Goal: Task Accomplishment & Management: Complete application form

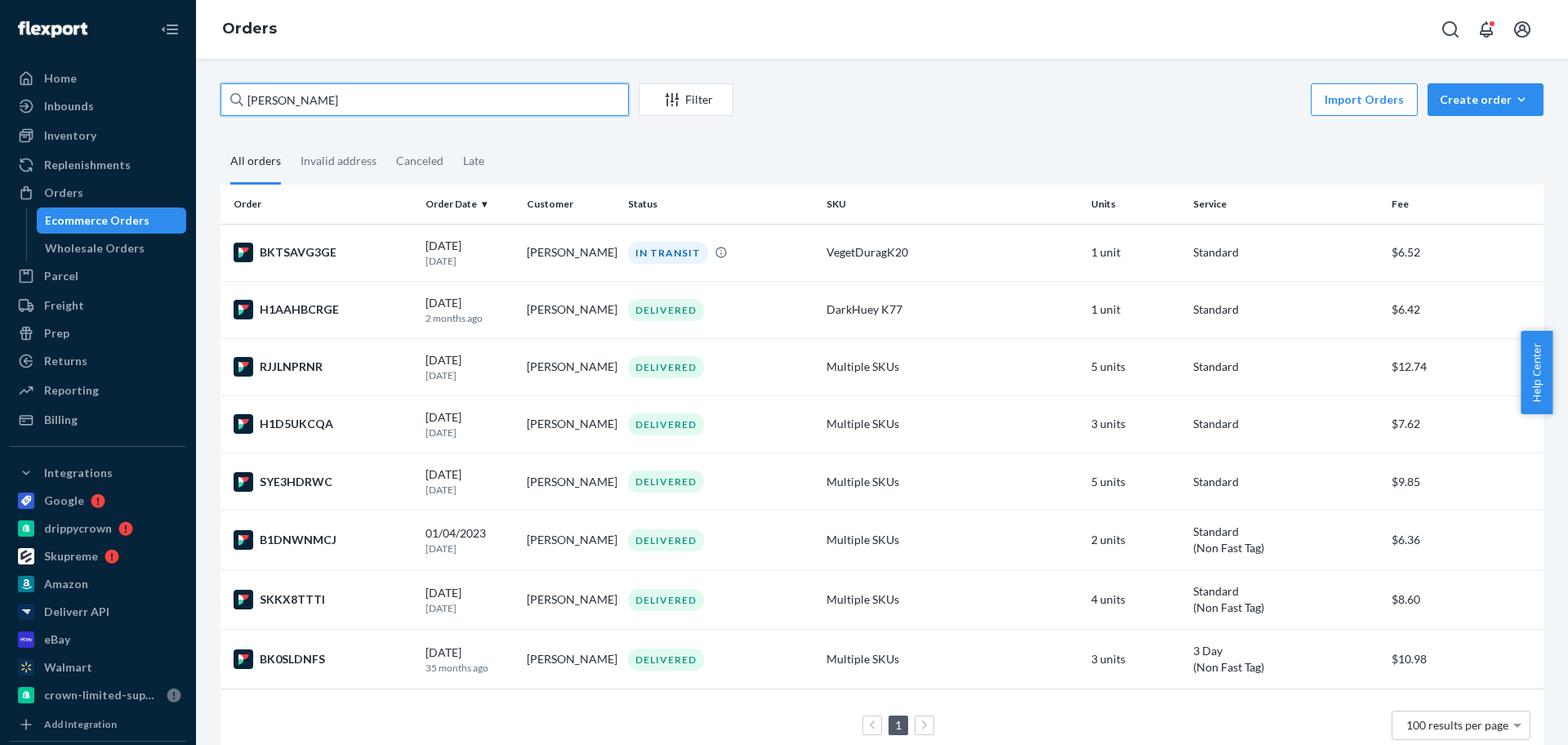
click at [299, 111] on input "[PERSON_NAME]" at bounding box center [424, 99] width 408 height 32
paste input "[PERSON_NAME]"
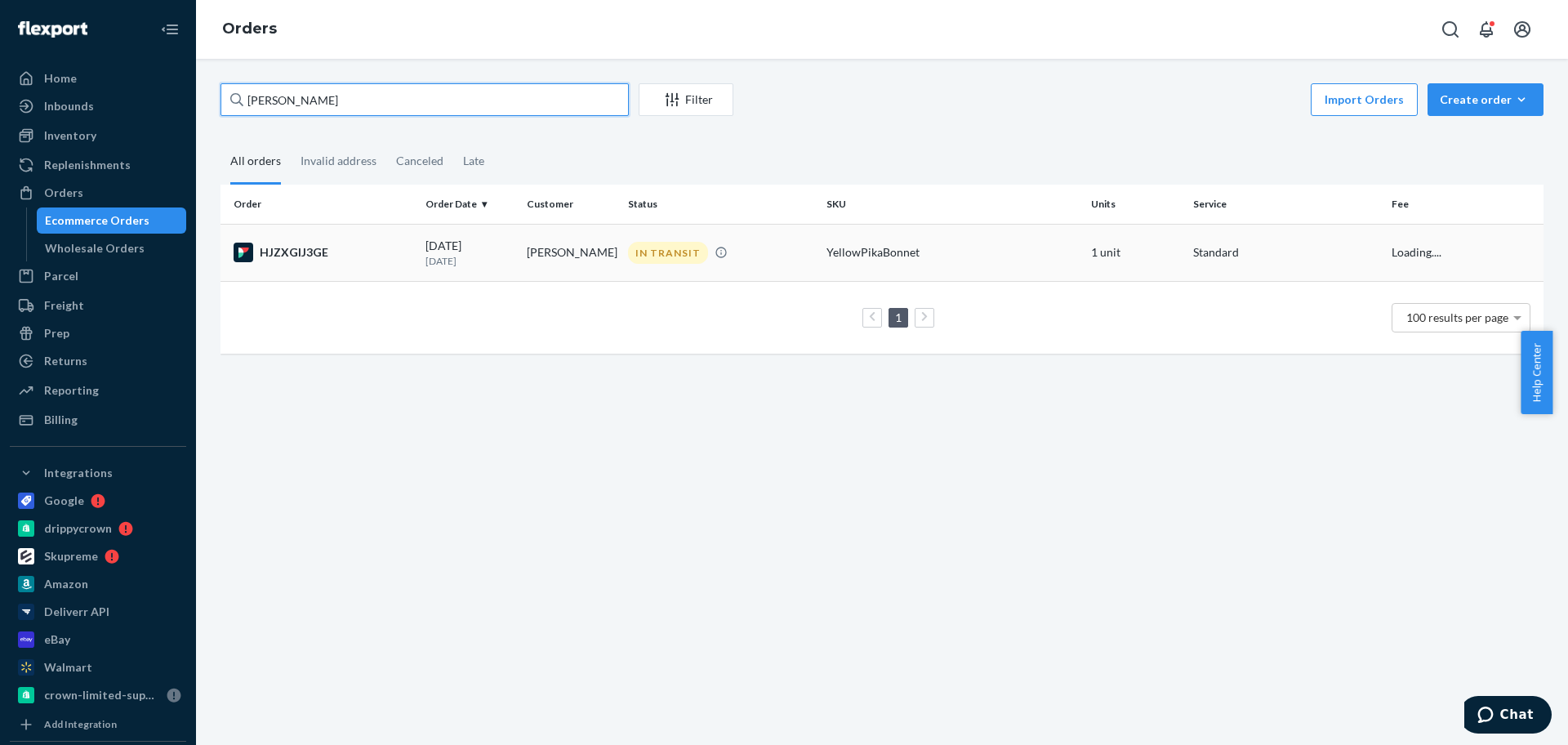
type input "[PERSON_NAME]"
click at [604, 252] on td "[PERSON_NAME]" at bounding box center [570, 253] width 101 height 57
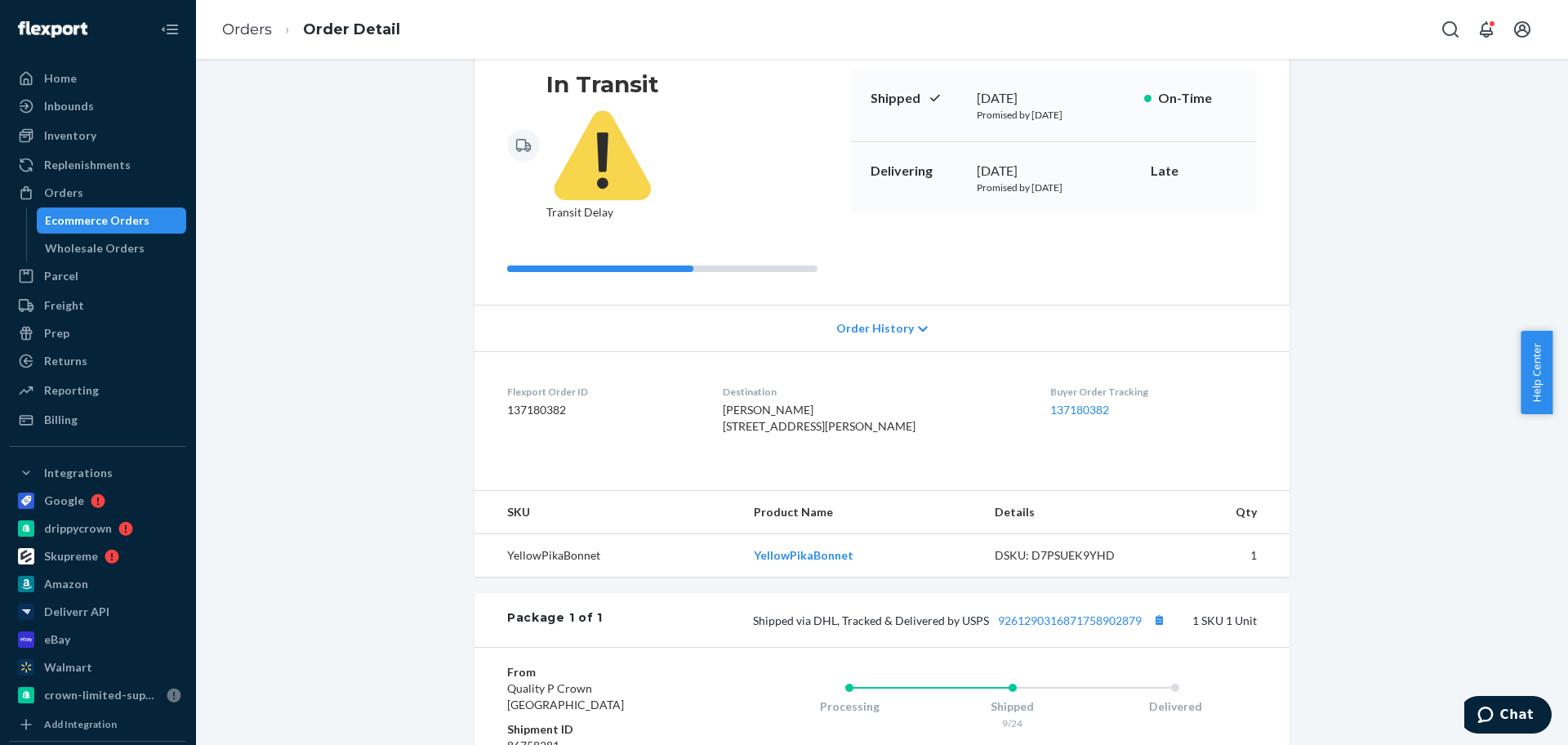
scroll to position [338, 0]
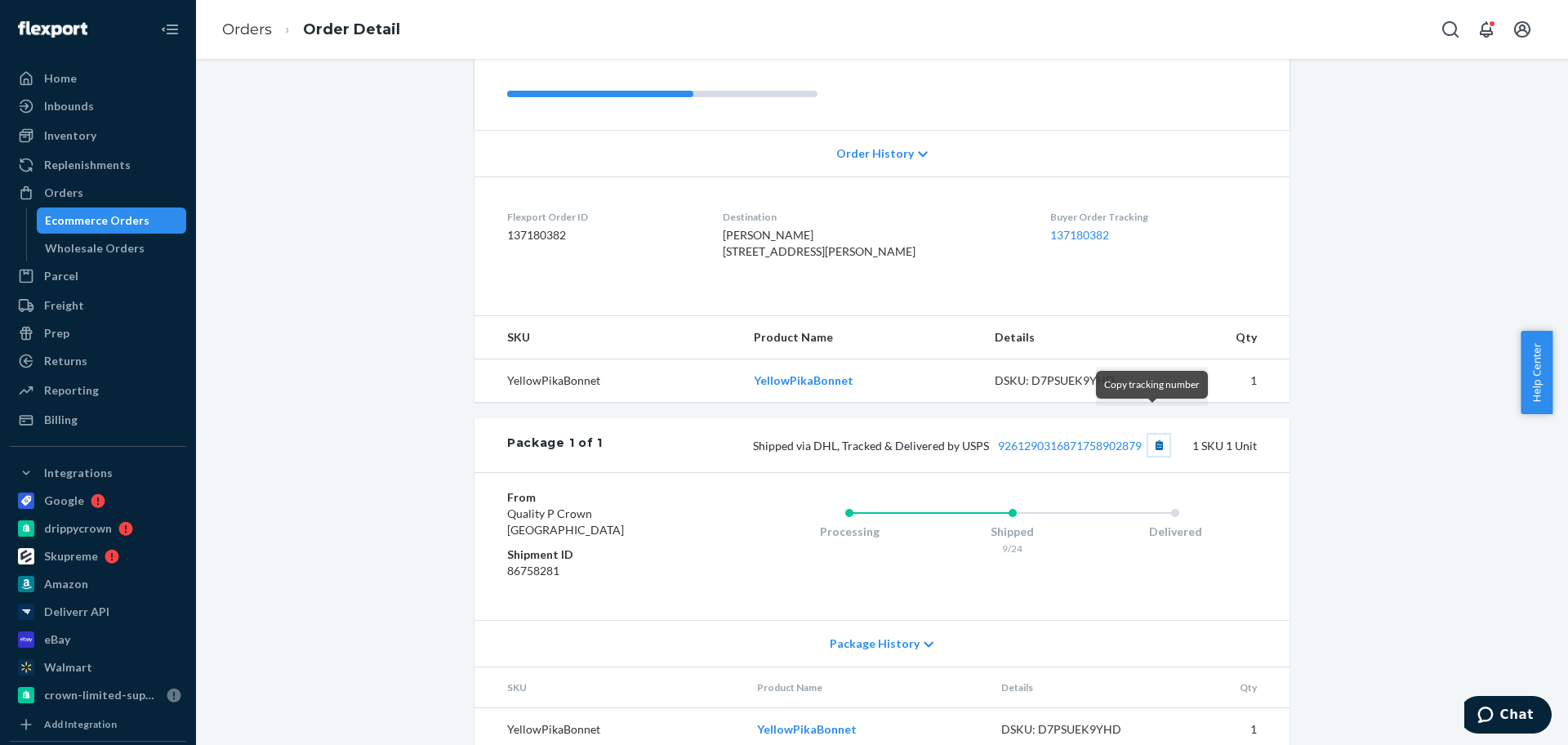
click at [1148, 435] on button "Copy tracking number" at bounding box center [1159, 445] width 22 height 22
click at [101, 192] on div "Orders" at bounding box center [98, 192] width 173 height 23
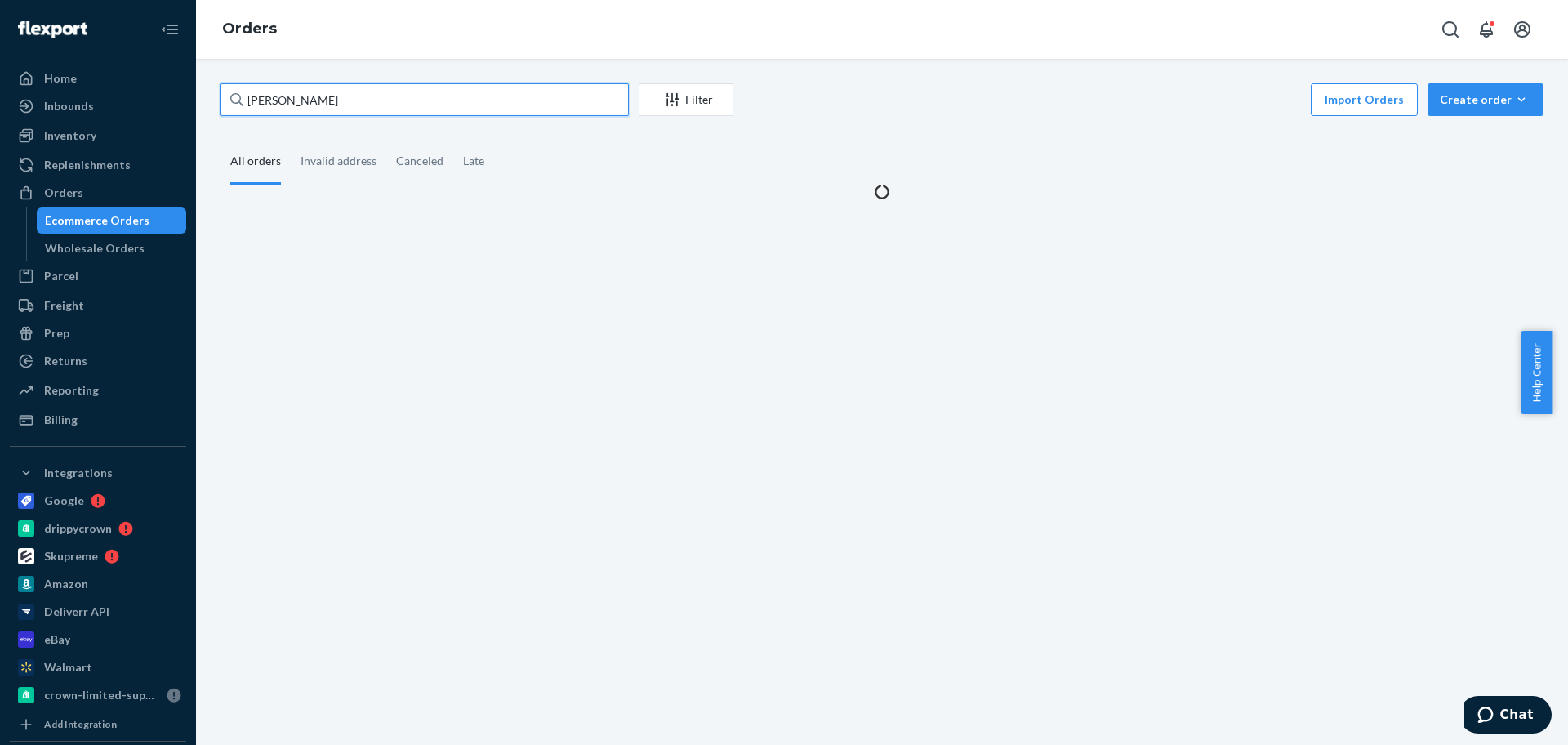
click at [380, 91] on input "[PERSON_NAME]" at bounding box center [424, 99] width 408 height 32
paste input "[PERSON_NAME]"
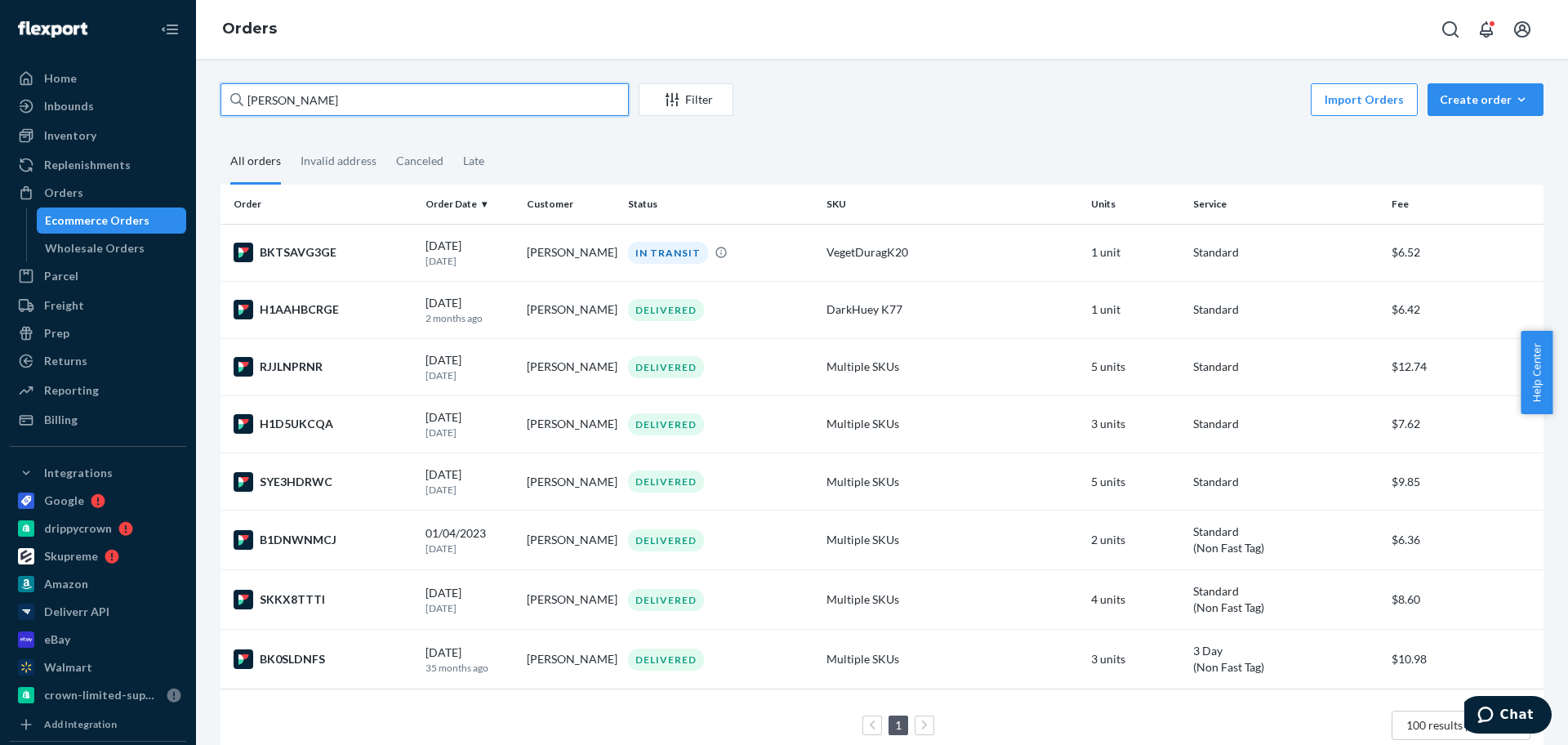
click at [525, 101] on input "[PERSON_NAME]" at bounding box center [424, 99] width 408 height 32
paste input "[PERSON_NAME]"
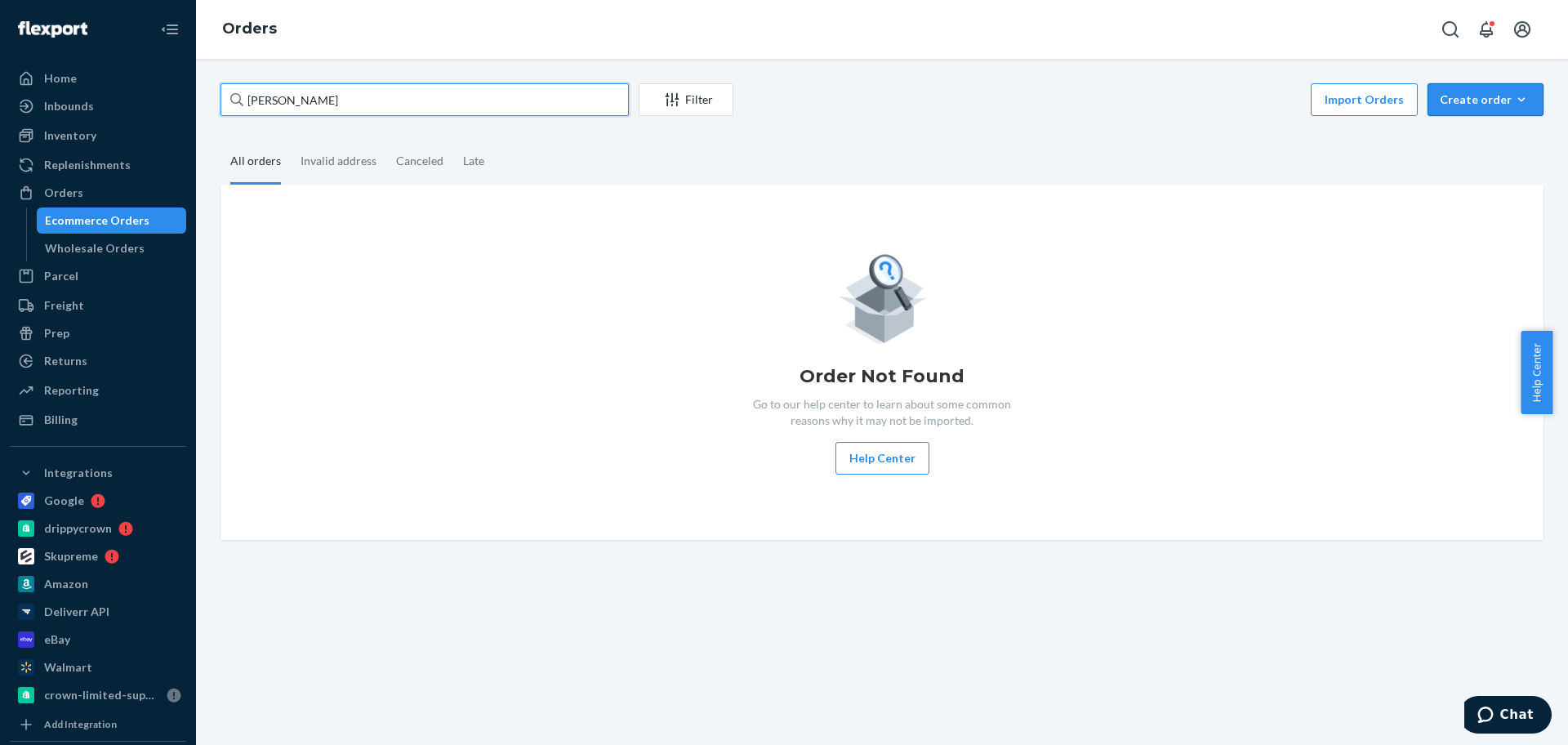
type input "[PERSON_NAME]"
click at [1476, 105] on div "Create order" at bounding box center [1485, 99] width 91 height 17
click at [1482, 138] on span "Ecommerce order" at bounding box center [1495, 139] width 101 height 12
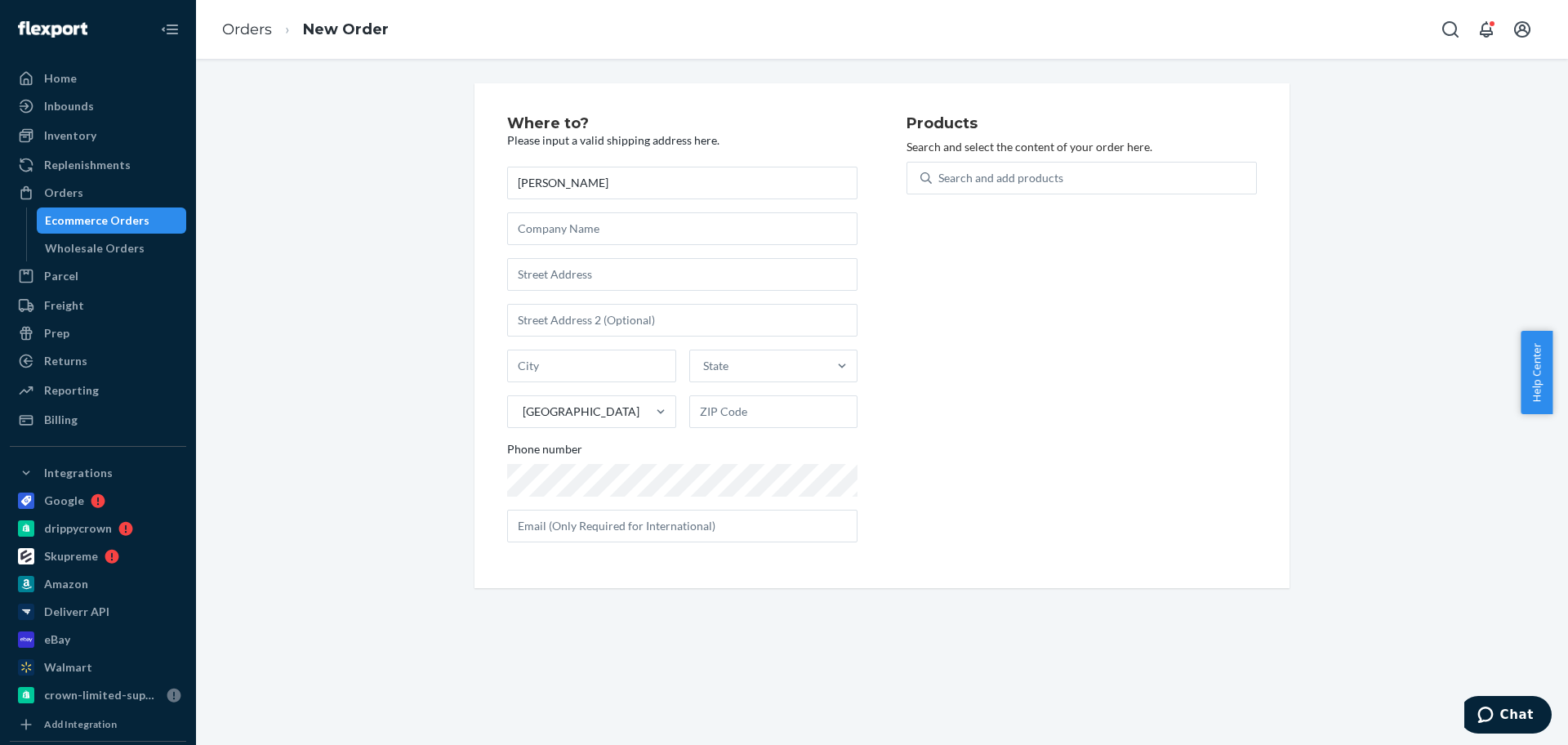
type input "[PERSON_NAME]"
click at [630, 284] on input "text" at bounding box center [682, 274] width 350 height 32
paste input "[STREET_ADDRESS]"
type input "[STREET_ADDRESS]"
type input "[GEOGRAPHIC_DATA]"
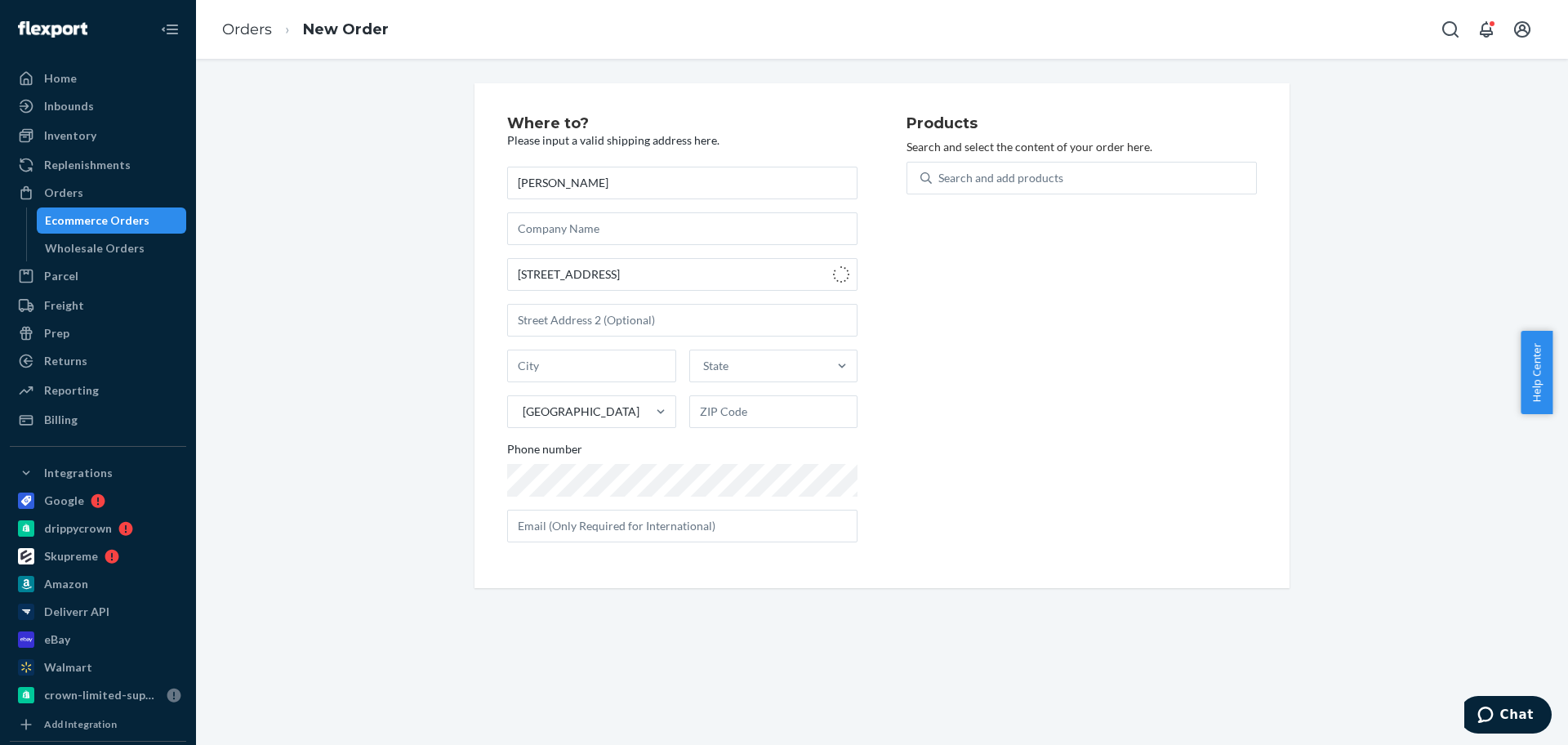
type input "20852"
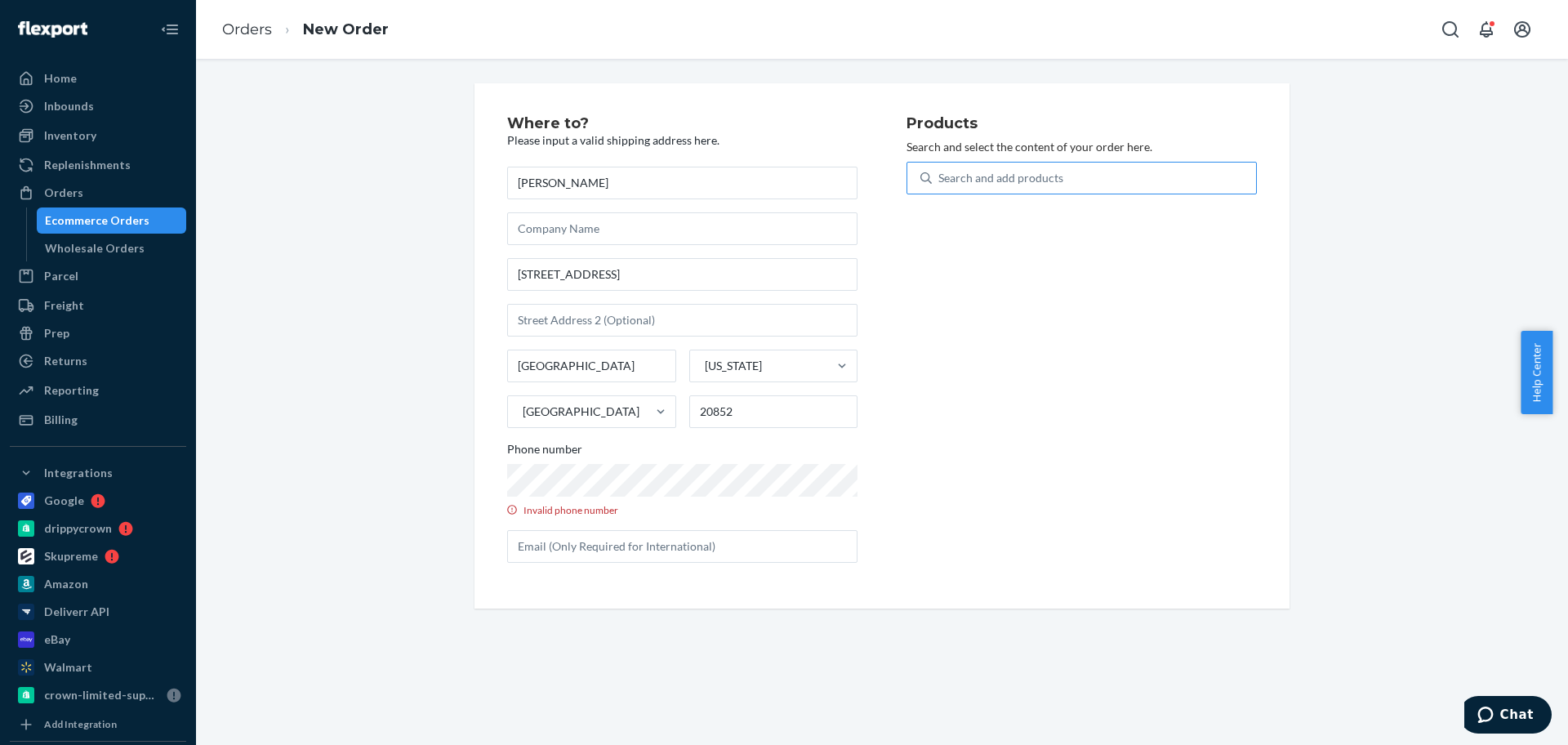
click at [945, 175] on div "Search and add products" at bounding box center [1001, 178] width 125 height 17
click at [940, 175] on input "Search and add products" at bounding box center [940, 178] width 2 height 17
type input "waterbonn"
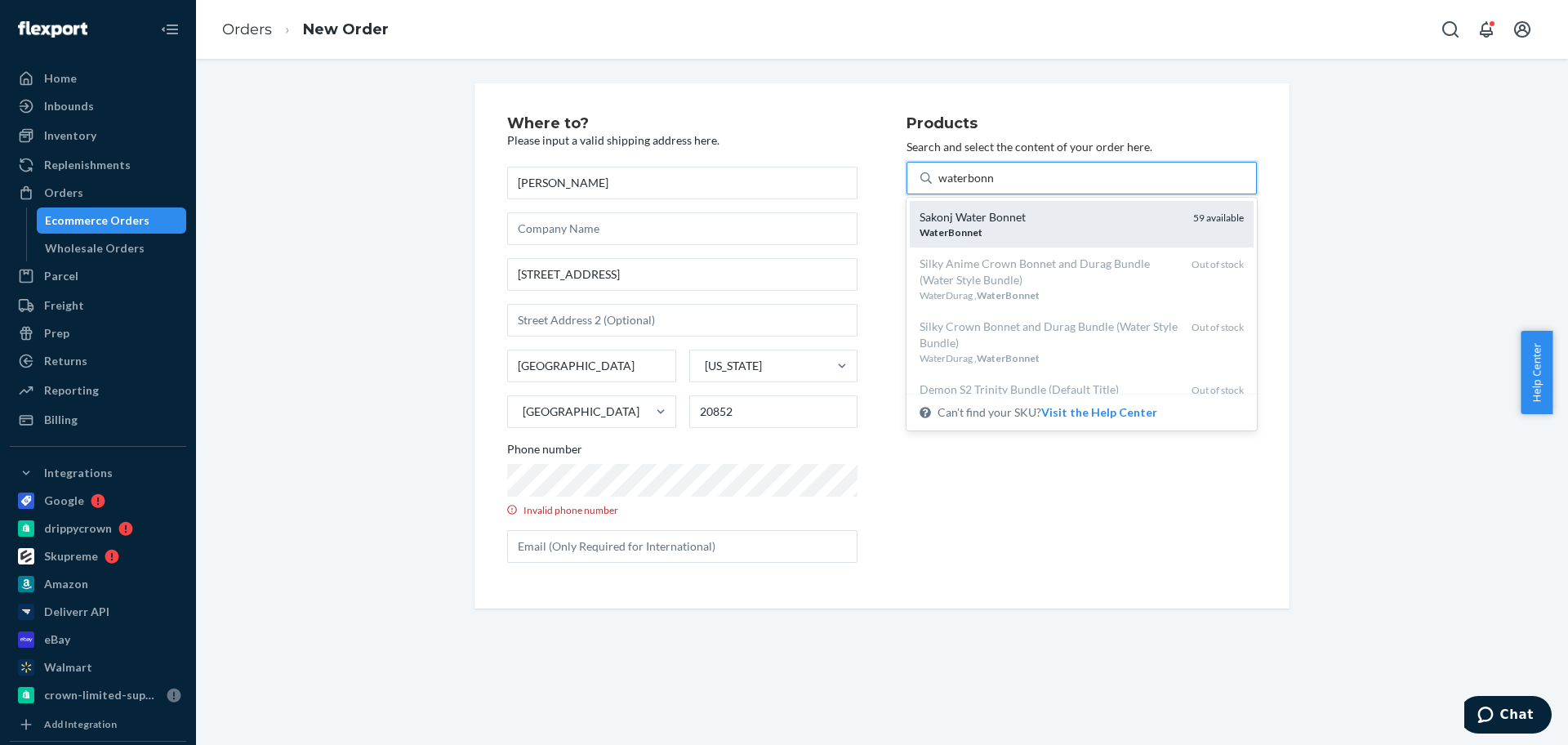
click at [1040, 225] on div "WaterBonnet" at bounding box center [1049, 232] width 260 height 14
click at [994, 186] on input "waterbonn" at bounding box center [967, 178] width 57 height 17
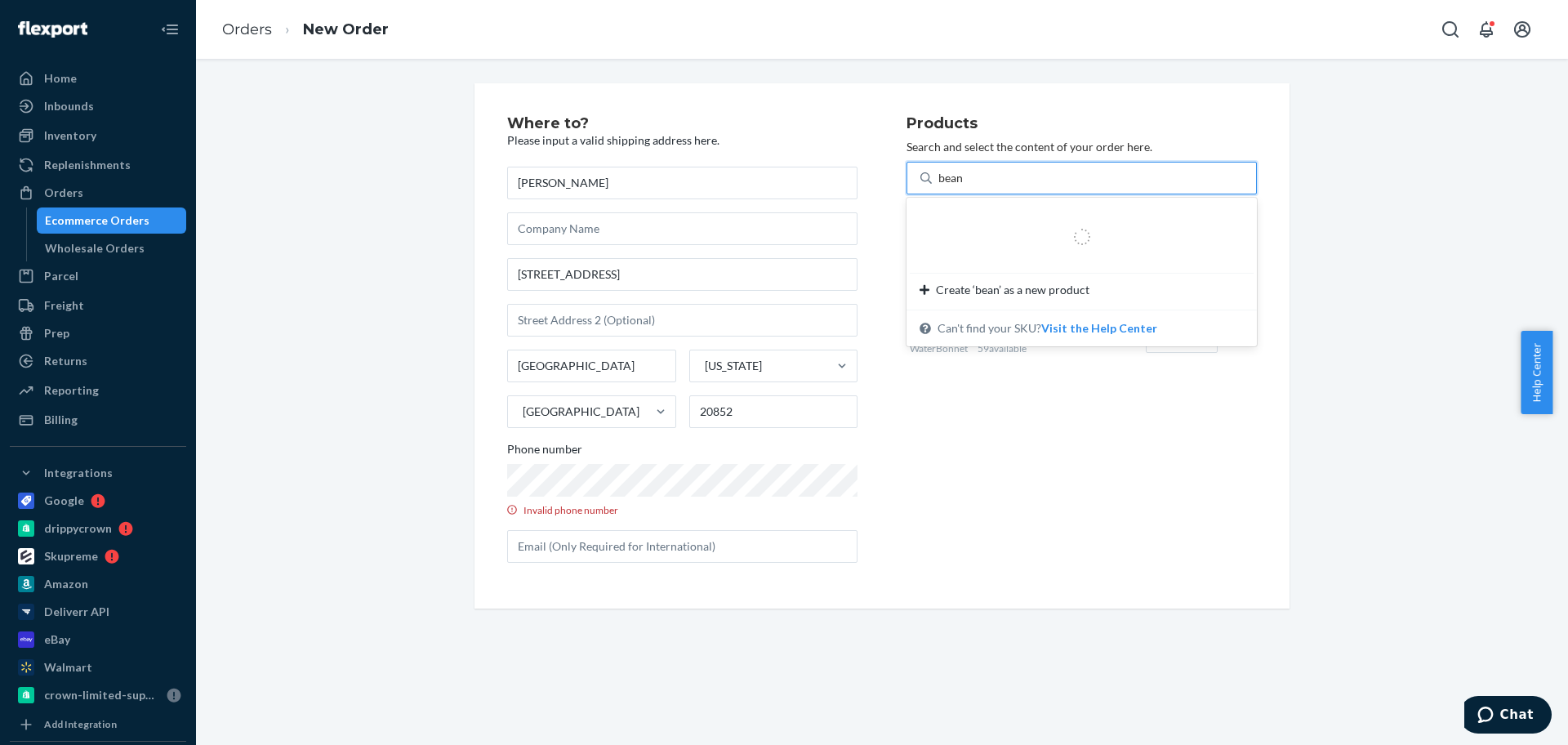
type input "beani"
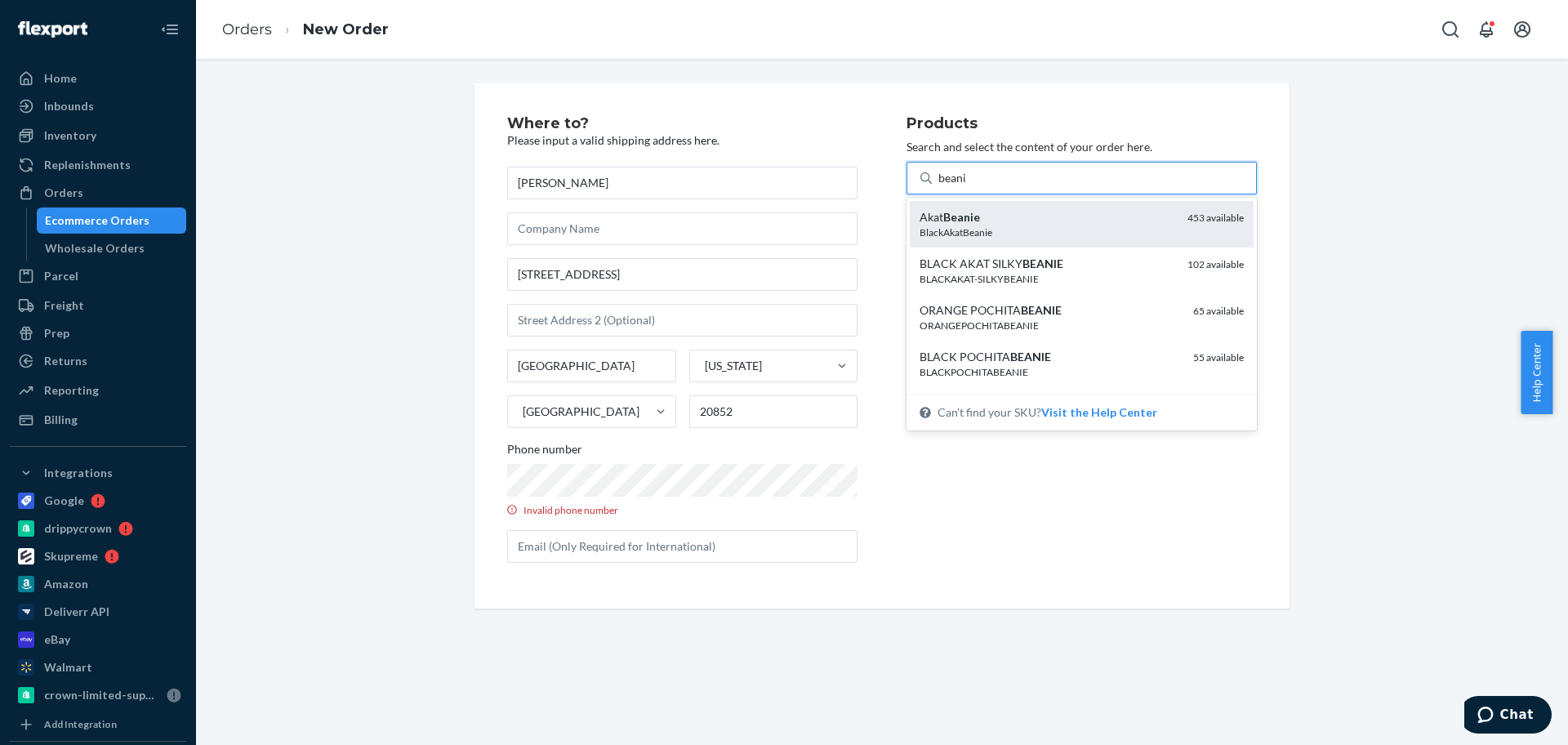
click at [1038, 231] on div "BlackAkatBeanie" at bounding box center [1046, 232] width 254 height 14
click at [968, 186] on input "beani" at bounding box center [953, 178] width 29 height 17
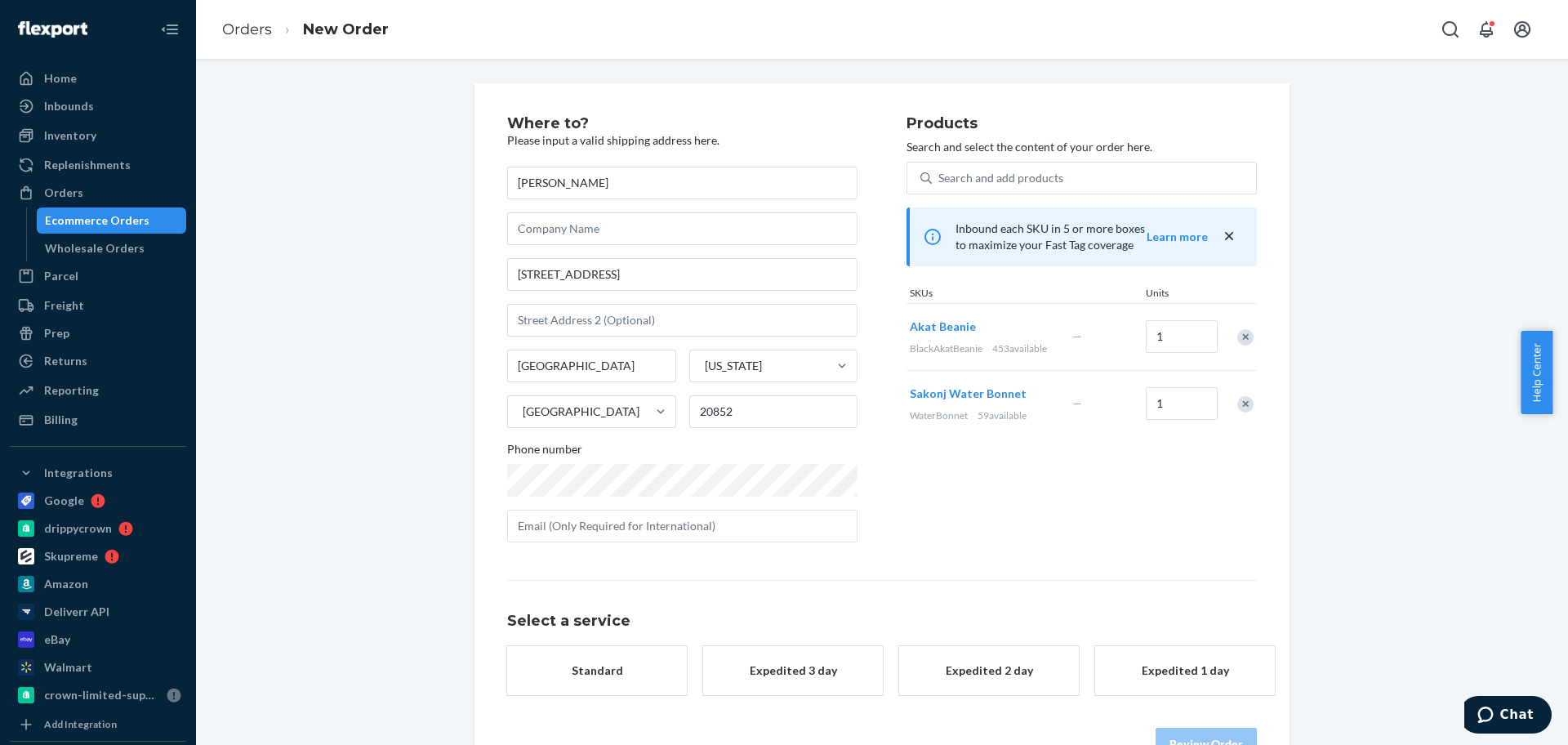
click at [602, 689] on button "Standard" at bounding box center [597, 671] width 180 height 49
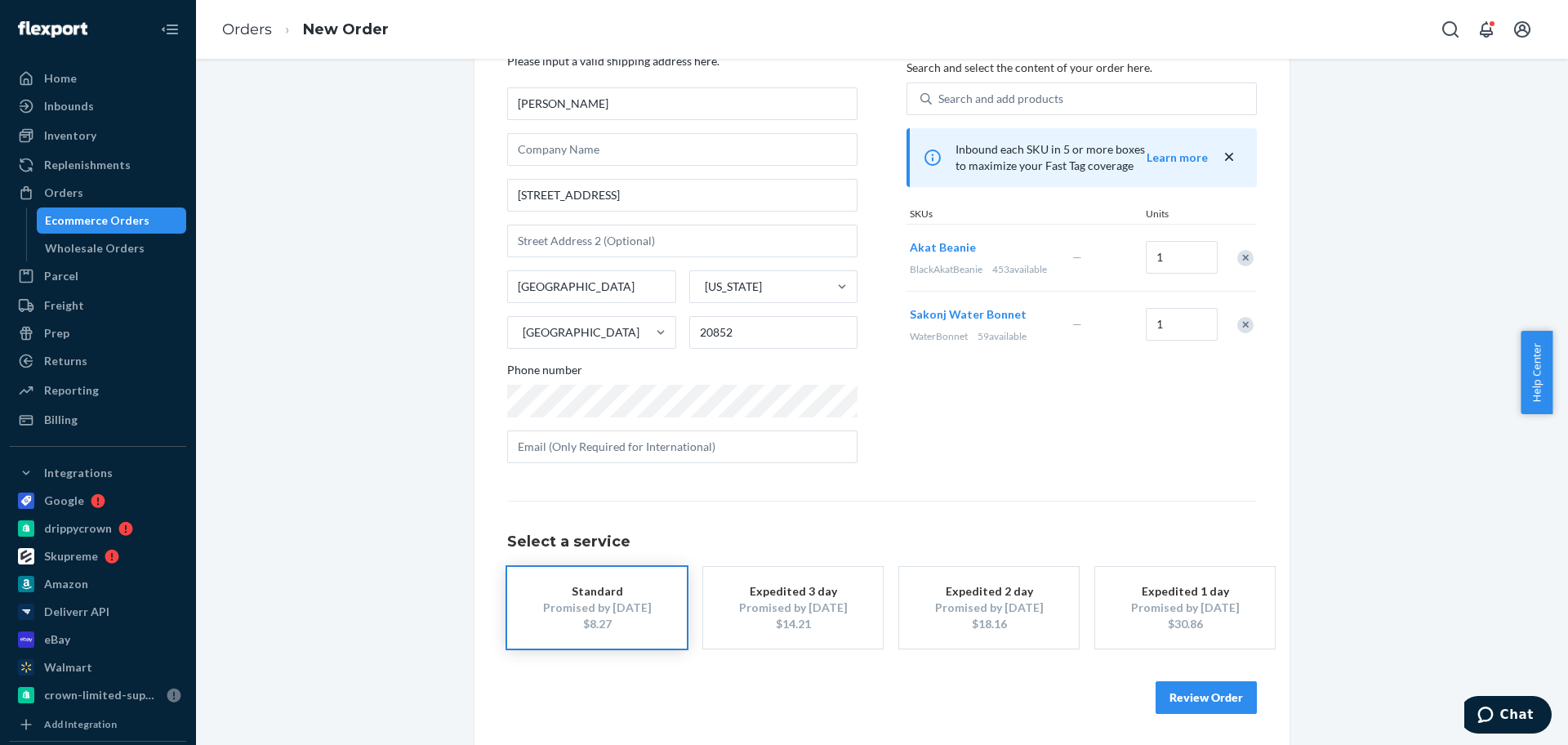
scroll to position [81, 0]
click at [1195, 700] on button "Review Order" at bounding box center [1206, 695] width 101 height 32
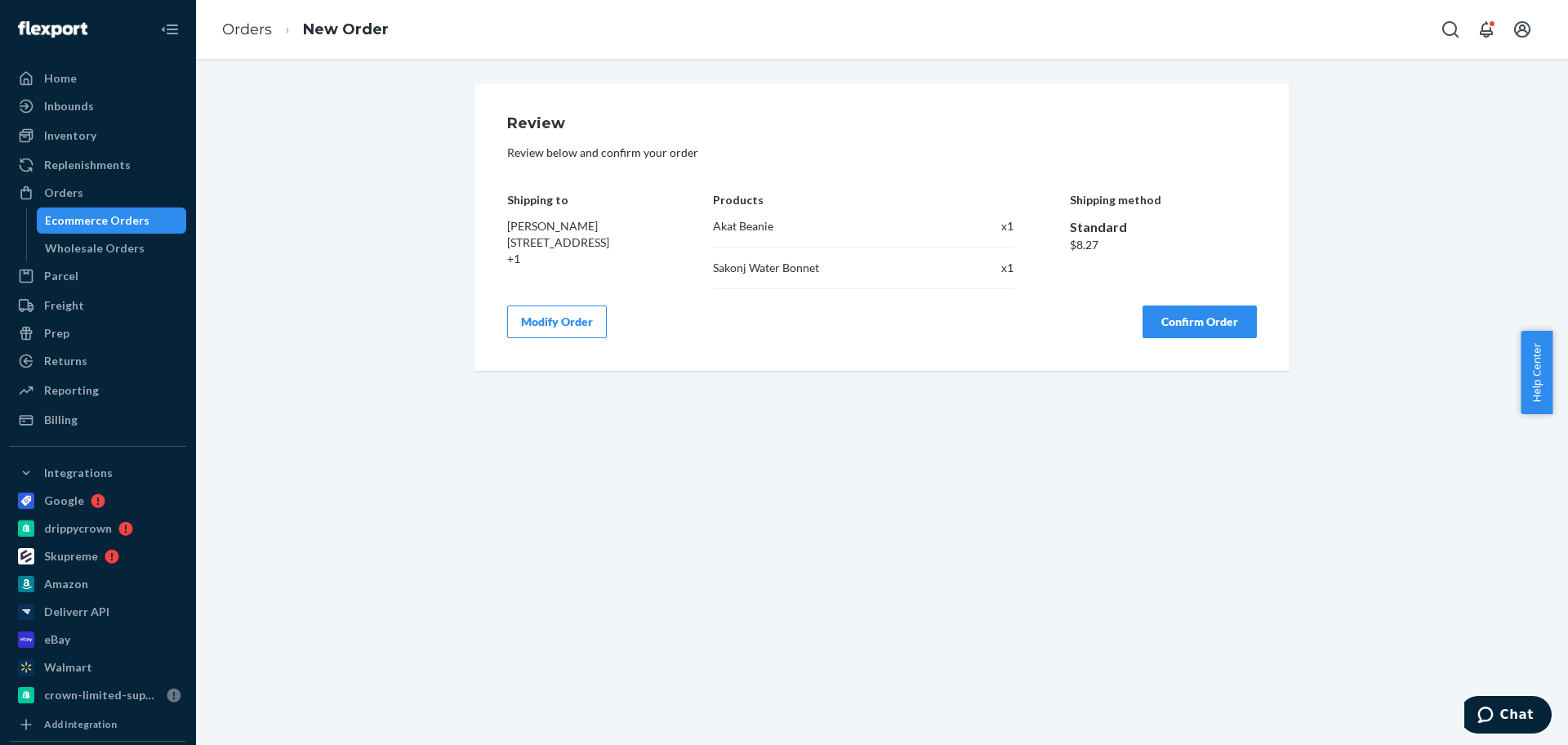
scroll to position [0, 0]
click at [1196, 337] on button "Confirm Order" at bounding box center [1199, 321] width 115 height 32
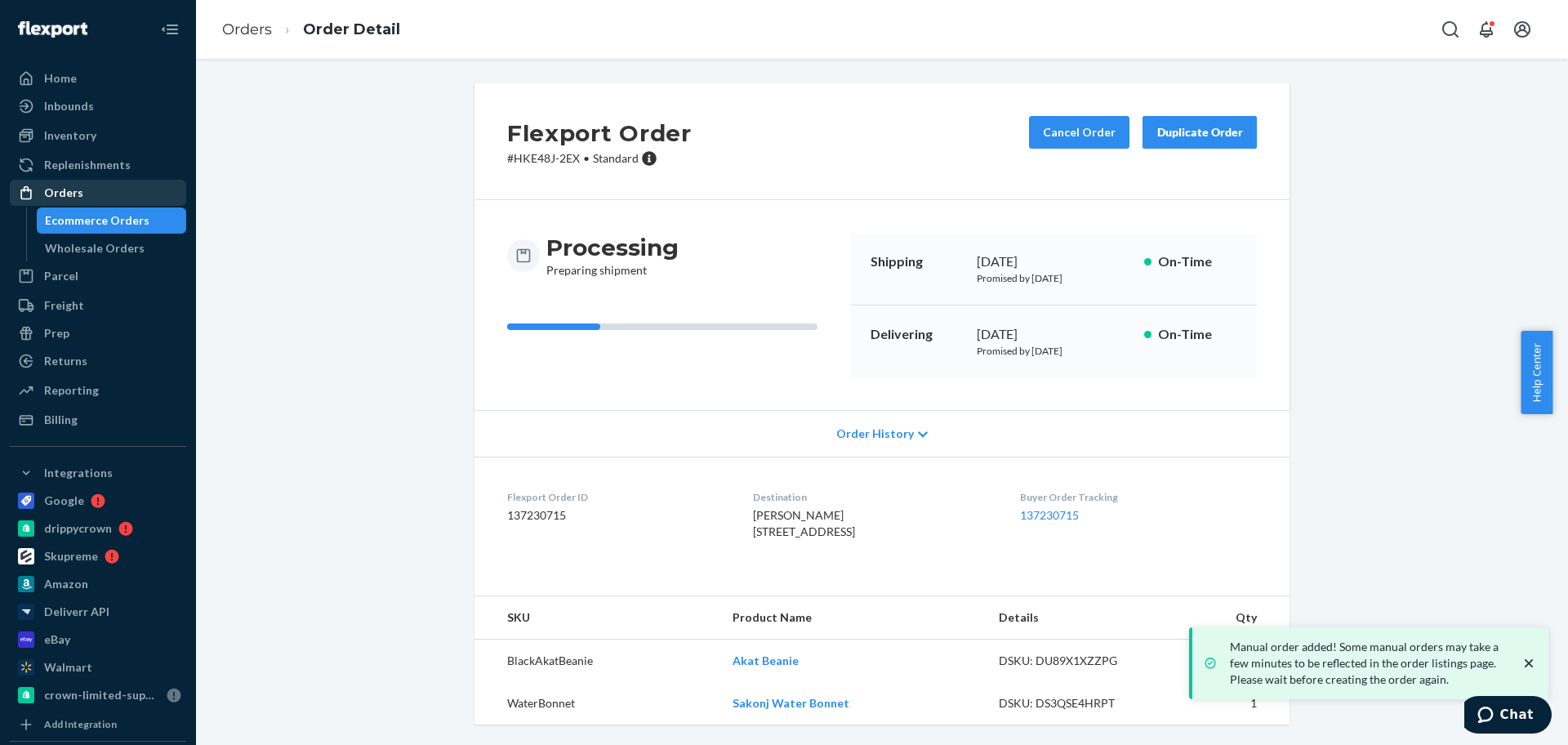
click at [113, 190] on div "Orders" at bounding box center [98, 192] width 173 height 23
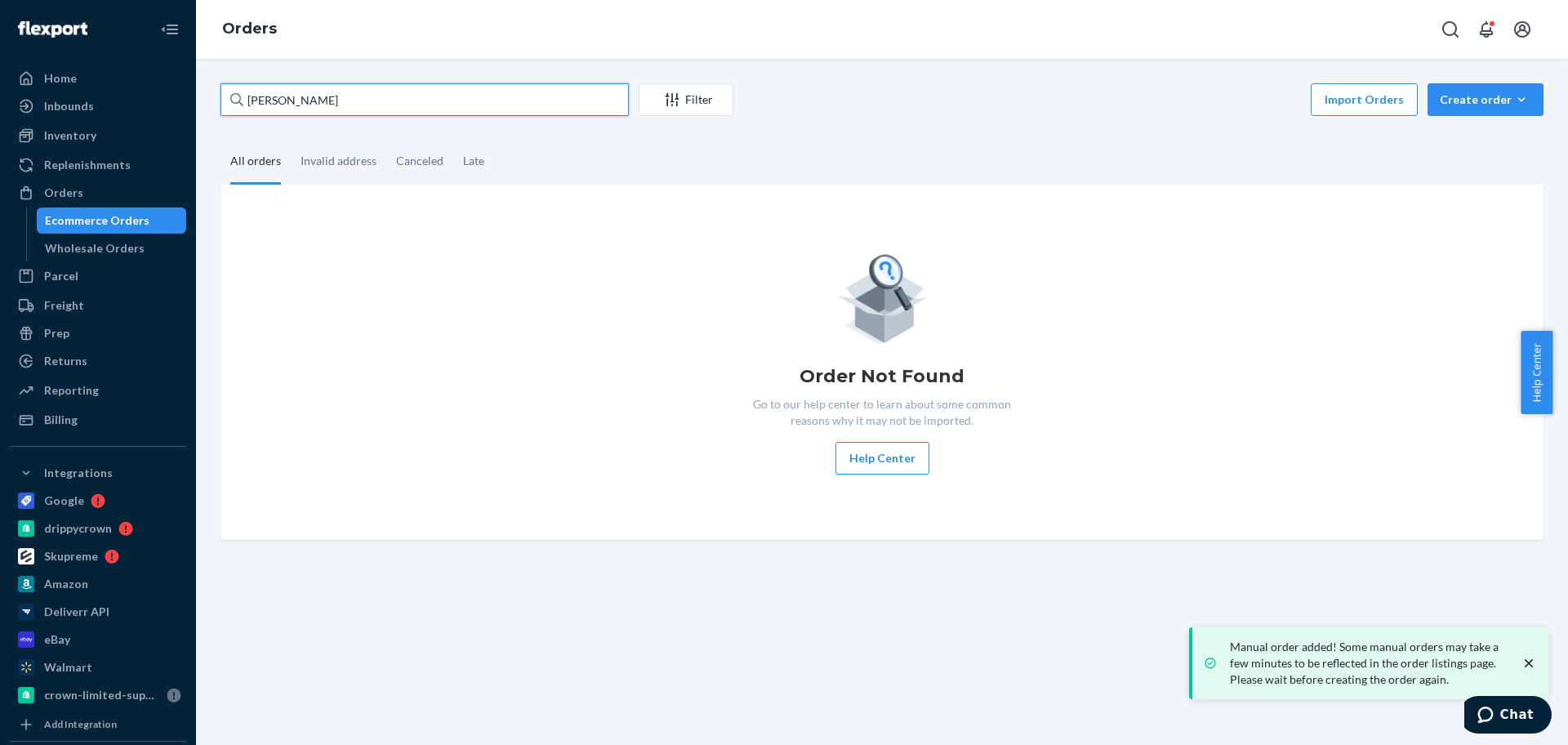
click at [294, 99] on input "[PERSON_NAME]" at bounding box center [424, 99] width 408 height 32
paste input "Andromeda Colon"
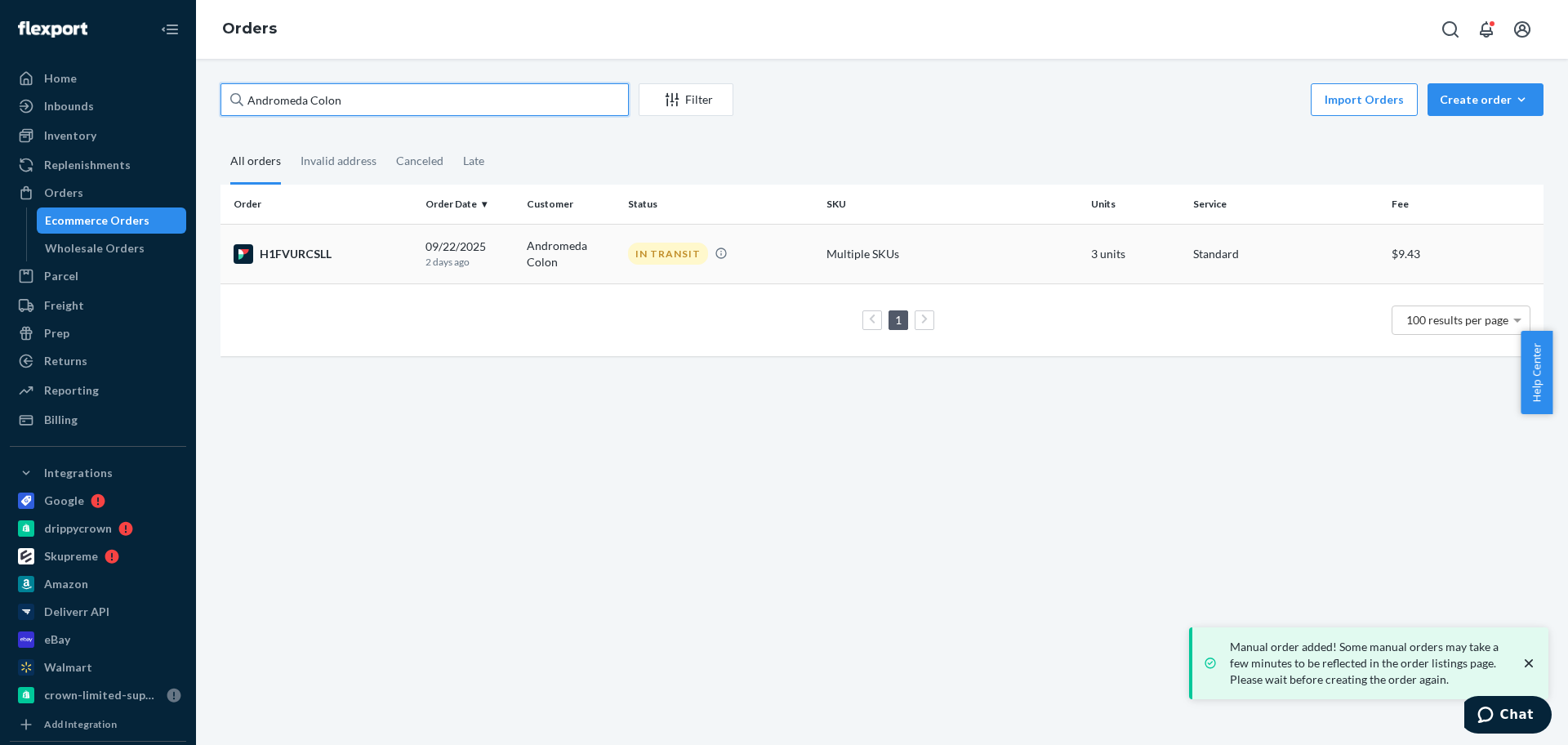
type input "Andromeda Colon"
click at [560, 237] on td "Andromeda Colon" at bounding box center [570, 254] width 101 height 60
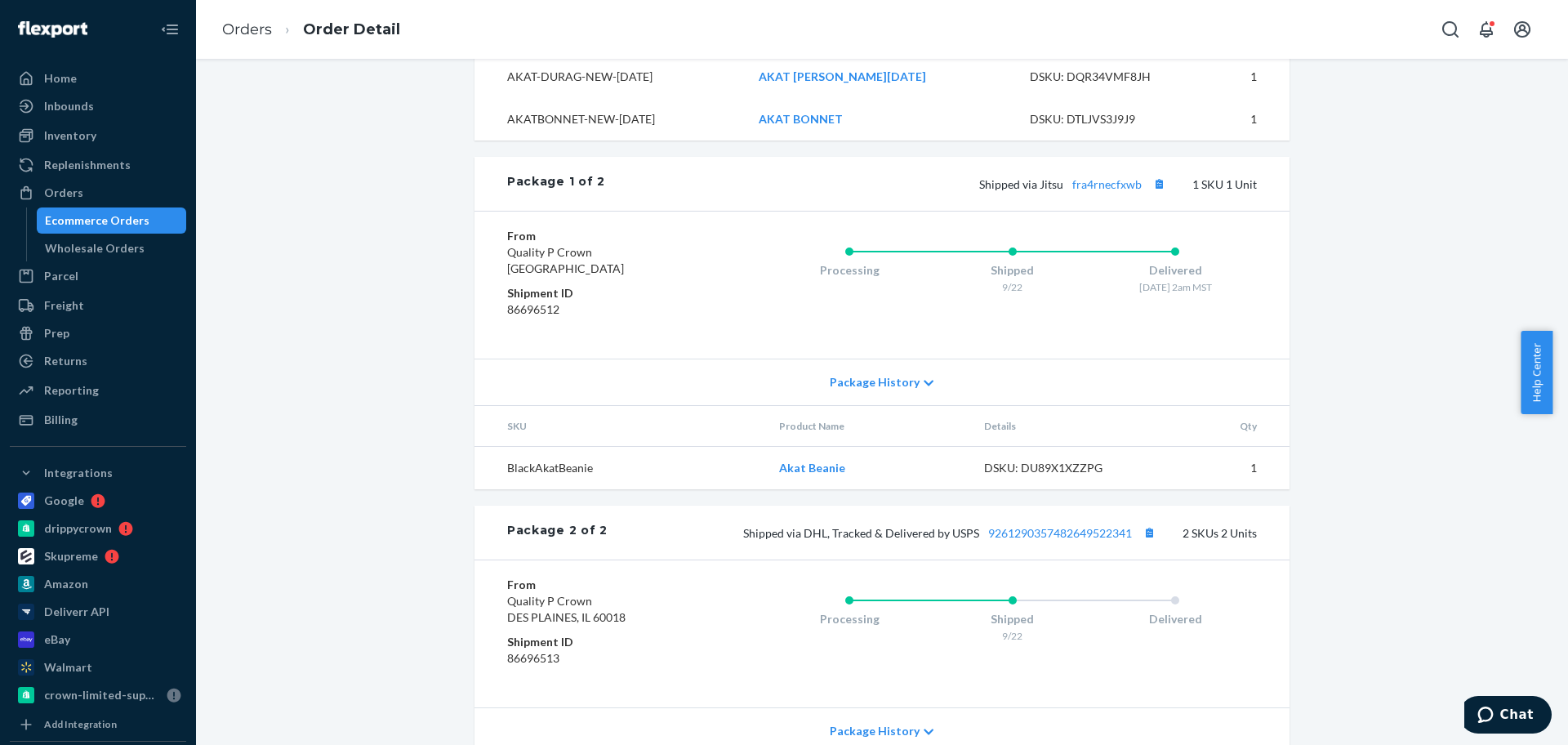
scroll to position [815, 0]
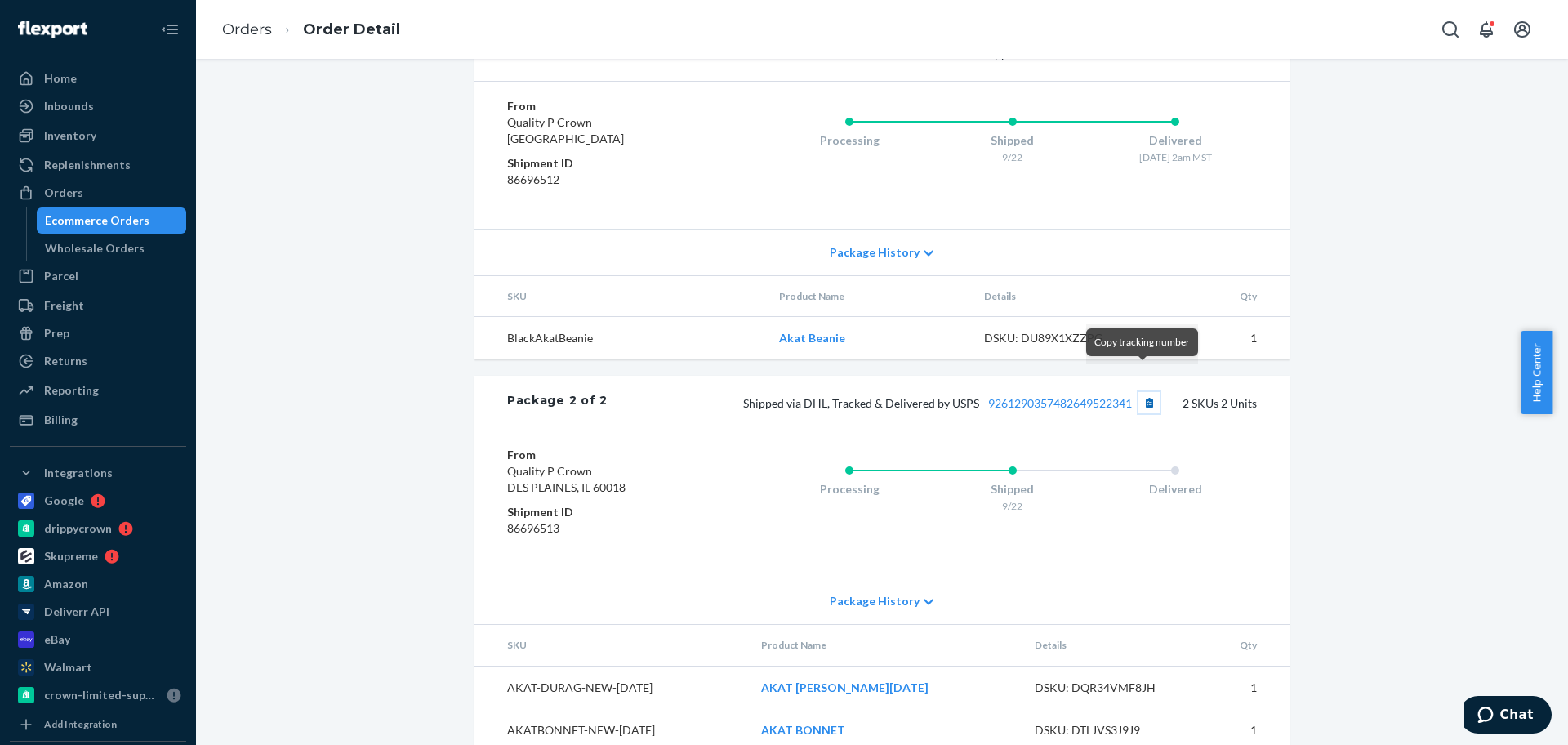
click at [1145, 392] on button "Copy tracking number" at bounding box center [1149, 402] width 22 height 22
click at [90, 189] on div "Orders" at bounding box center [98, 192] width 173 height 23
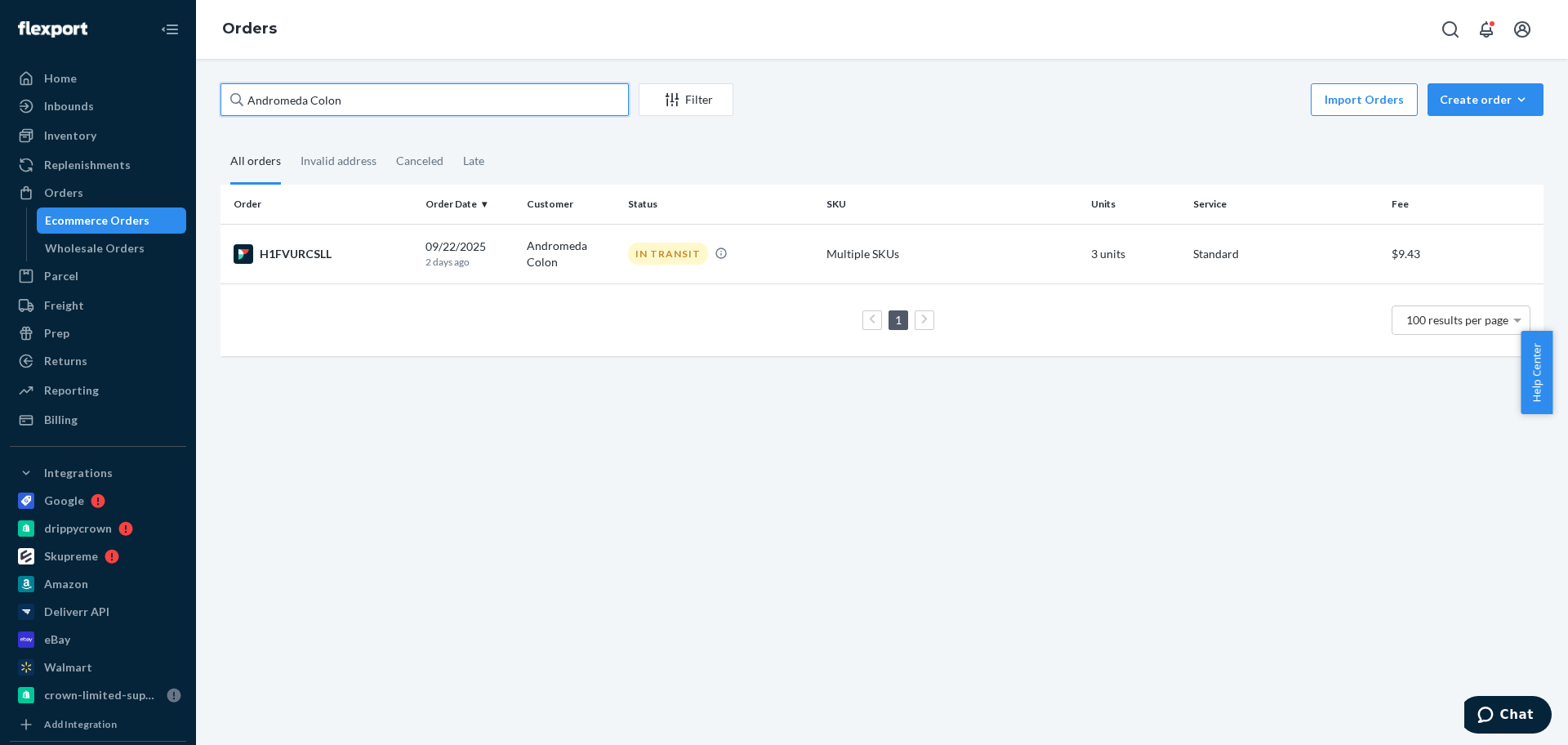
click at [326, 96] on input "Andromeda Colon" at bounding box center [424, 99] width 408 height 32
paste input "Zion Onyemaechi"
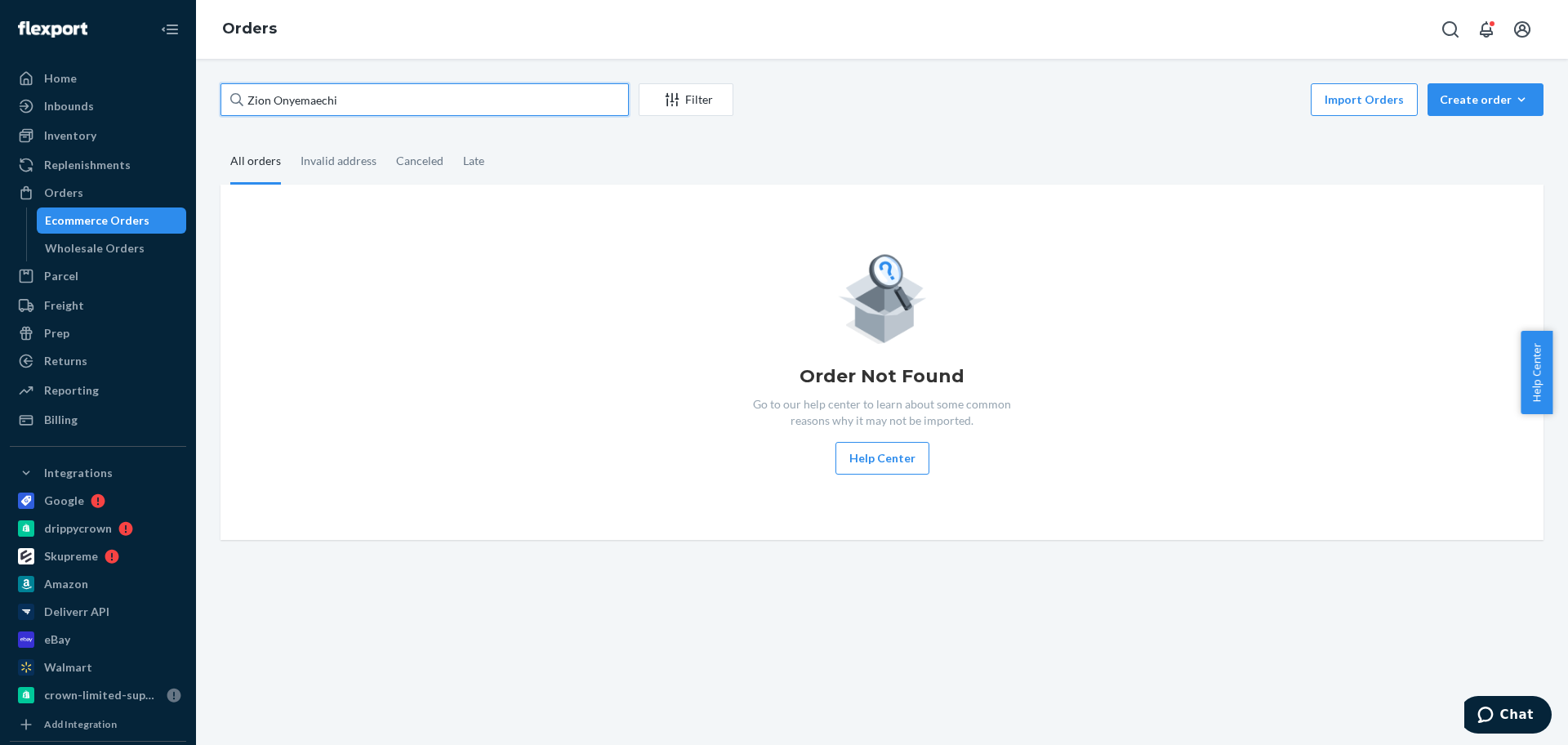
type input "Zion Onyemaechi"
click at [1448, 106] on div "Create order" at bounding box center [1485, 99] width 91 height 17
click at [1455, 141] on span "Ecommerce order" at bounding box center [1495, 139] width 101 height 12
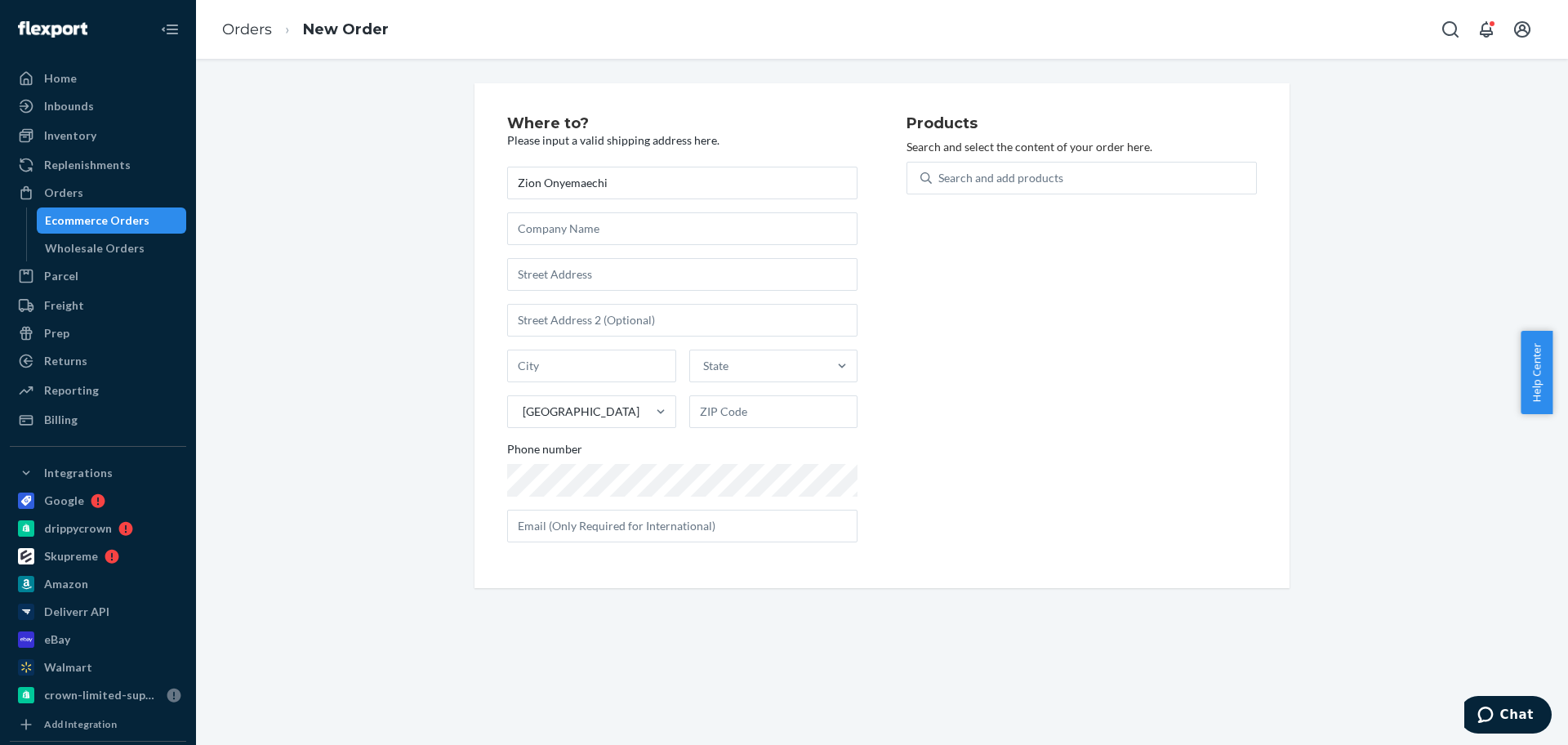
type input "Zion Onyemaechi"
drag, startPoint x: 556, startPoint y: 274, endPoint x: 589, endPoint y: 257, distance: 37.1
click at [556, 274] on input "text" at bounding box center [682, 274] width 350 height 32
paste input "[STREET_ADDRESS]"
type input "[STREET_ADDRESS]"
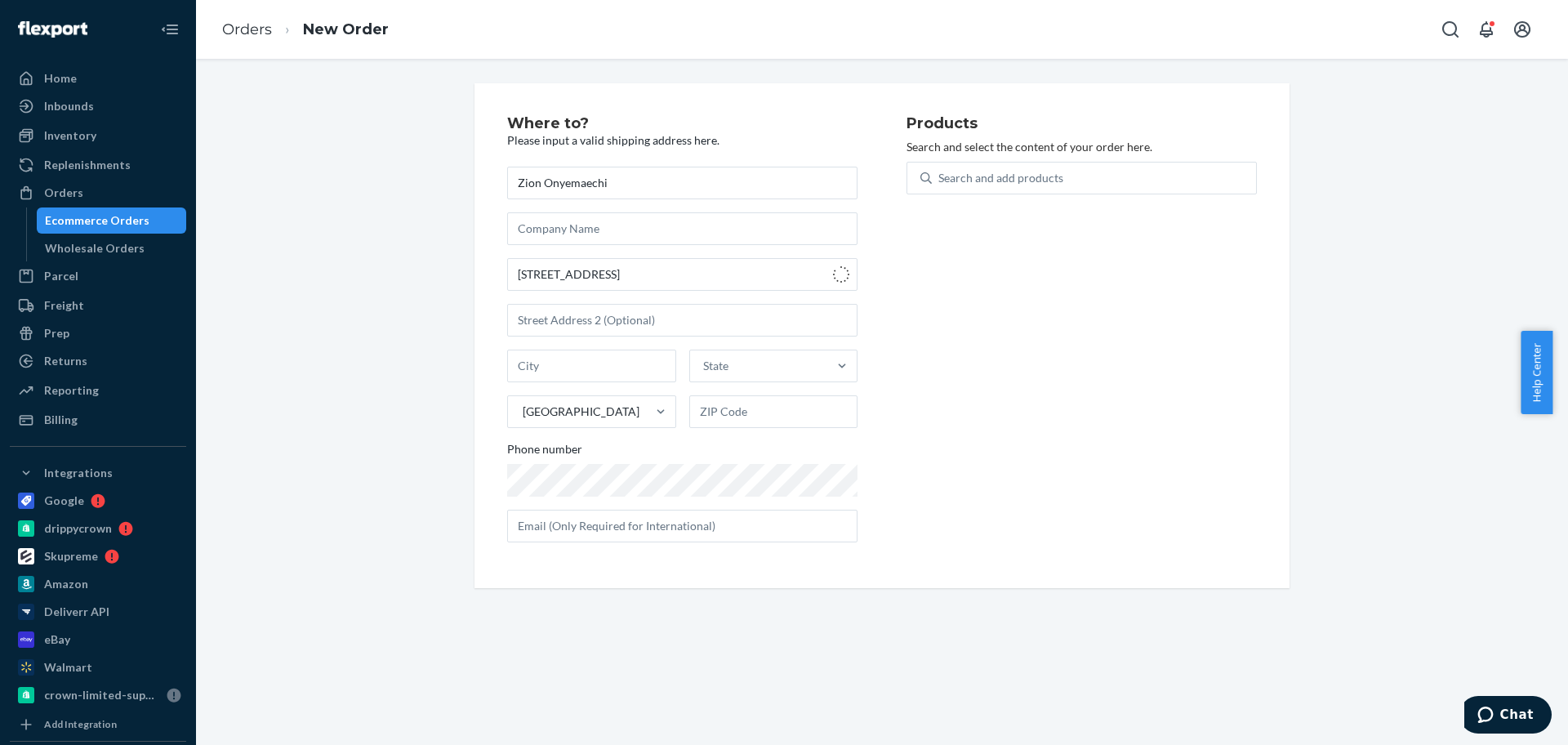
type input "502 e"
type input "Sumter"
type input "29150"
click at [991, 170] on div "Search and add products" at bounding box center [1001, 178] width 125 height 17
click at [940, 170] on input "Search and add products" at bounding box center [940, 178] width 2 height 17
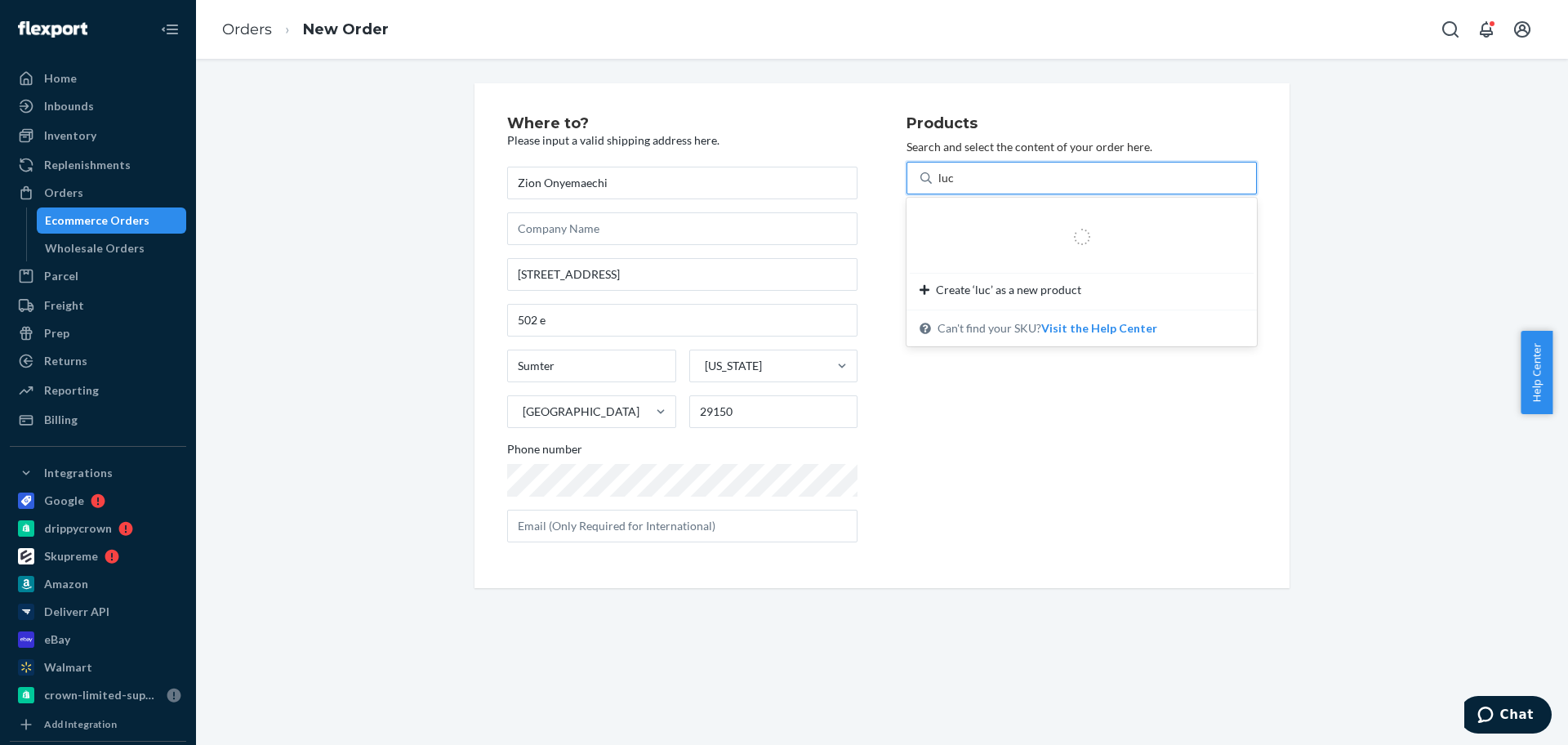
type input "luci"
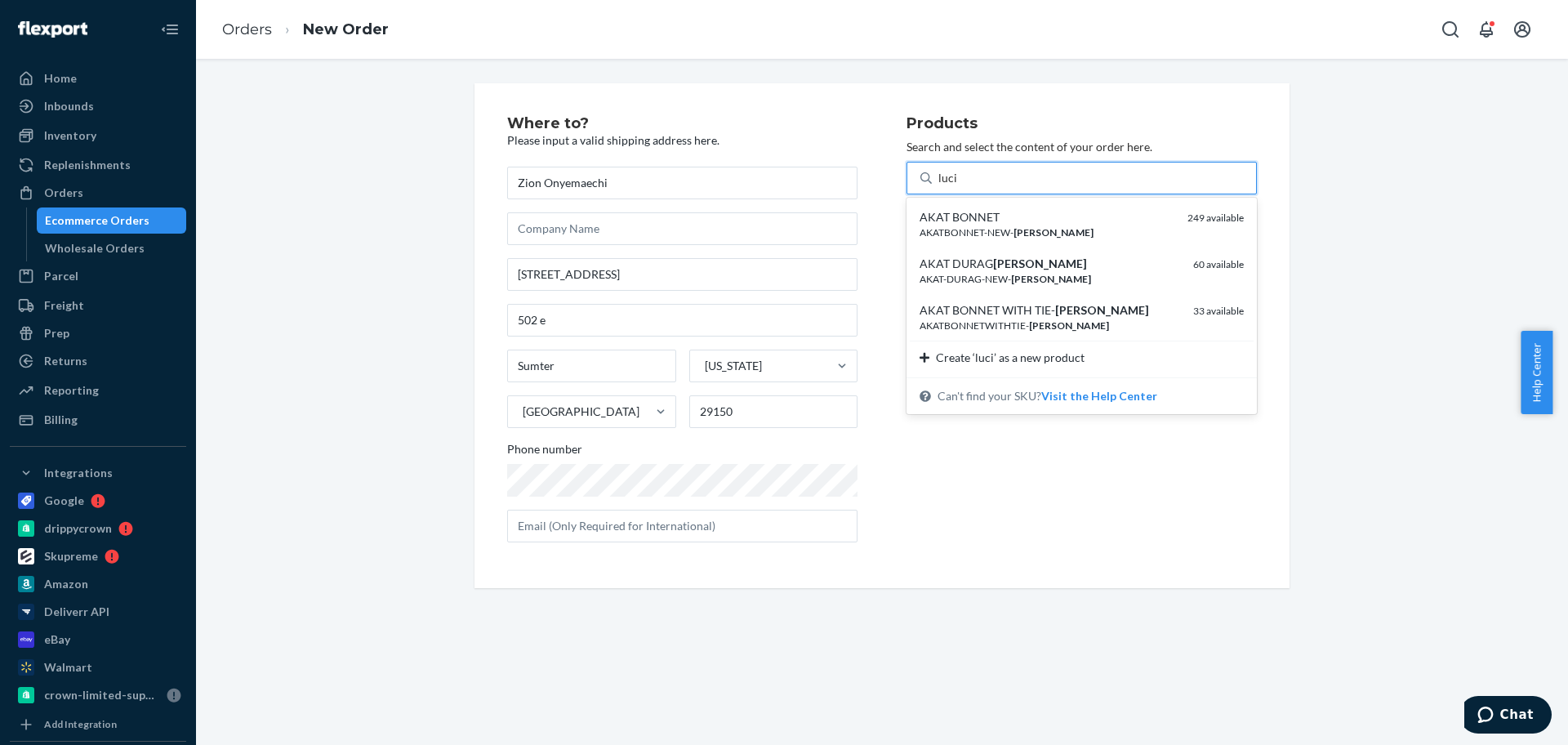
click at [1007, 269] on em "[PERSON_NAME]" at bounding box center [1040, 263] width 94 height 14
click at [958, 186] on input "luci" at bounding box center [948, 178] width 20 height 17
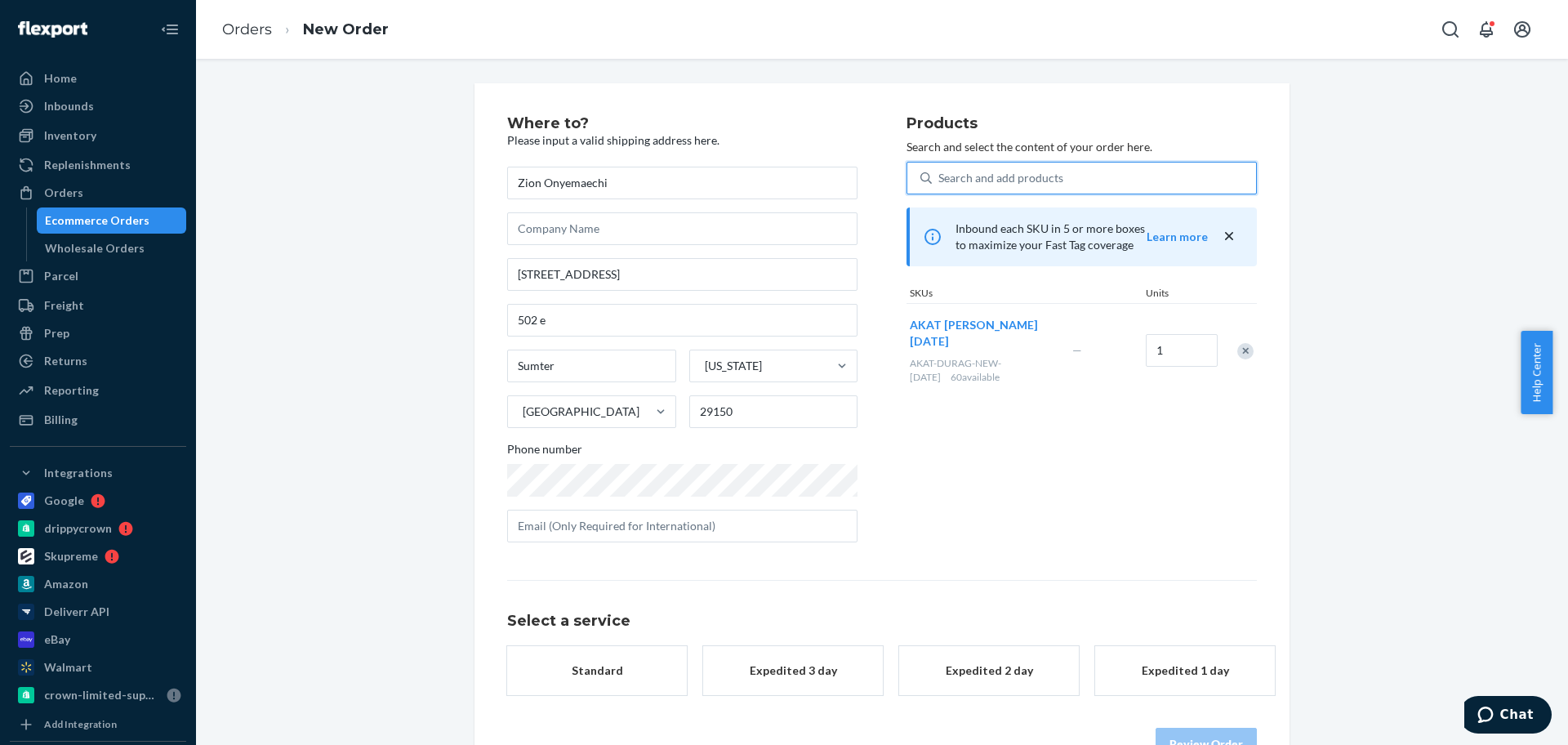
click at [665, 673] on button "Standard" at bounding box center [597, 671] width 180 height 49
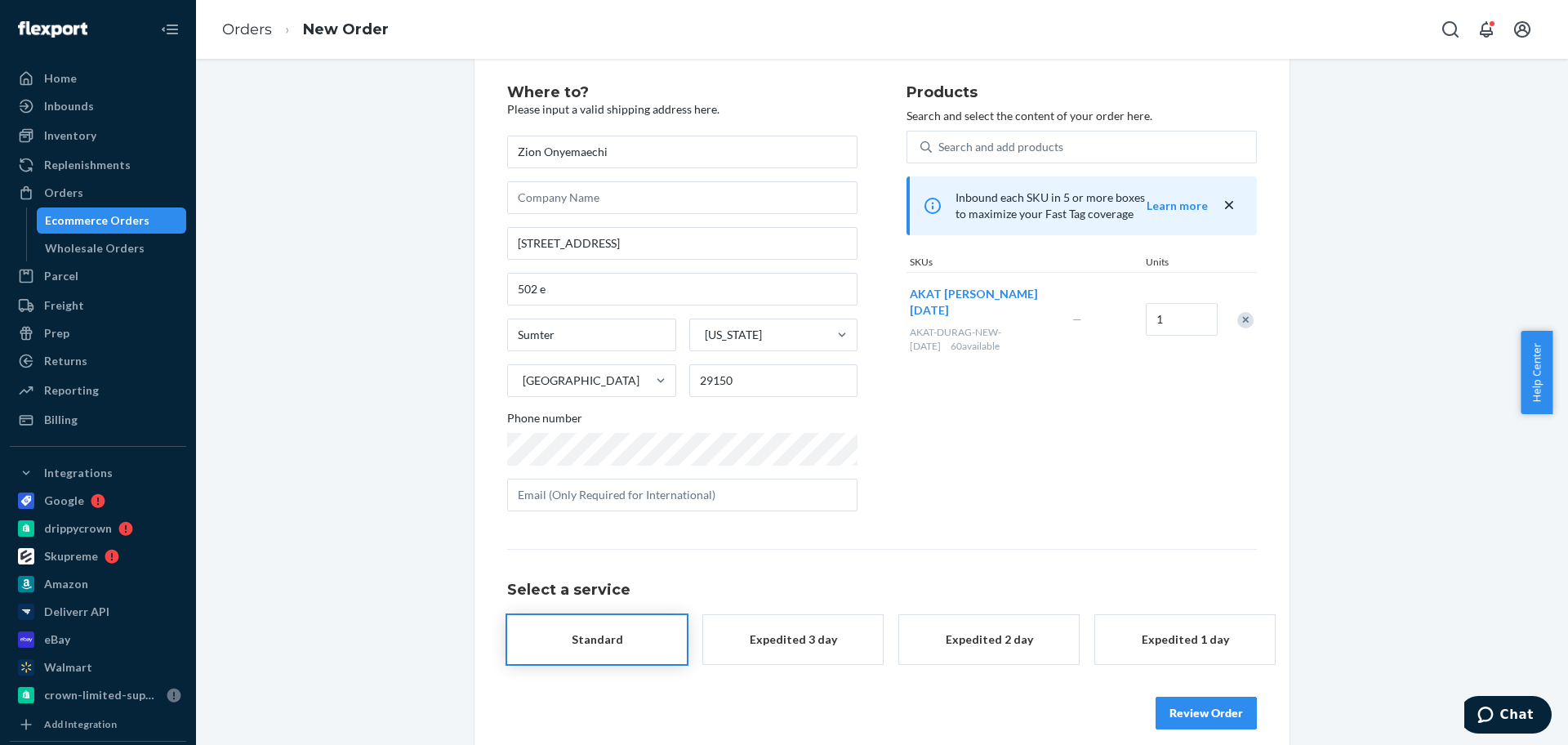
scroll to position [48, 0]
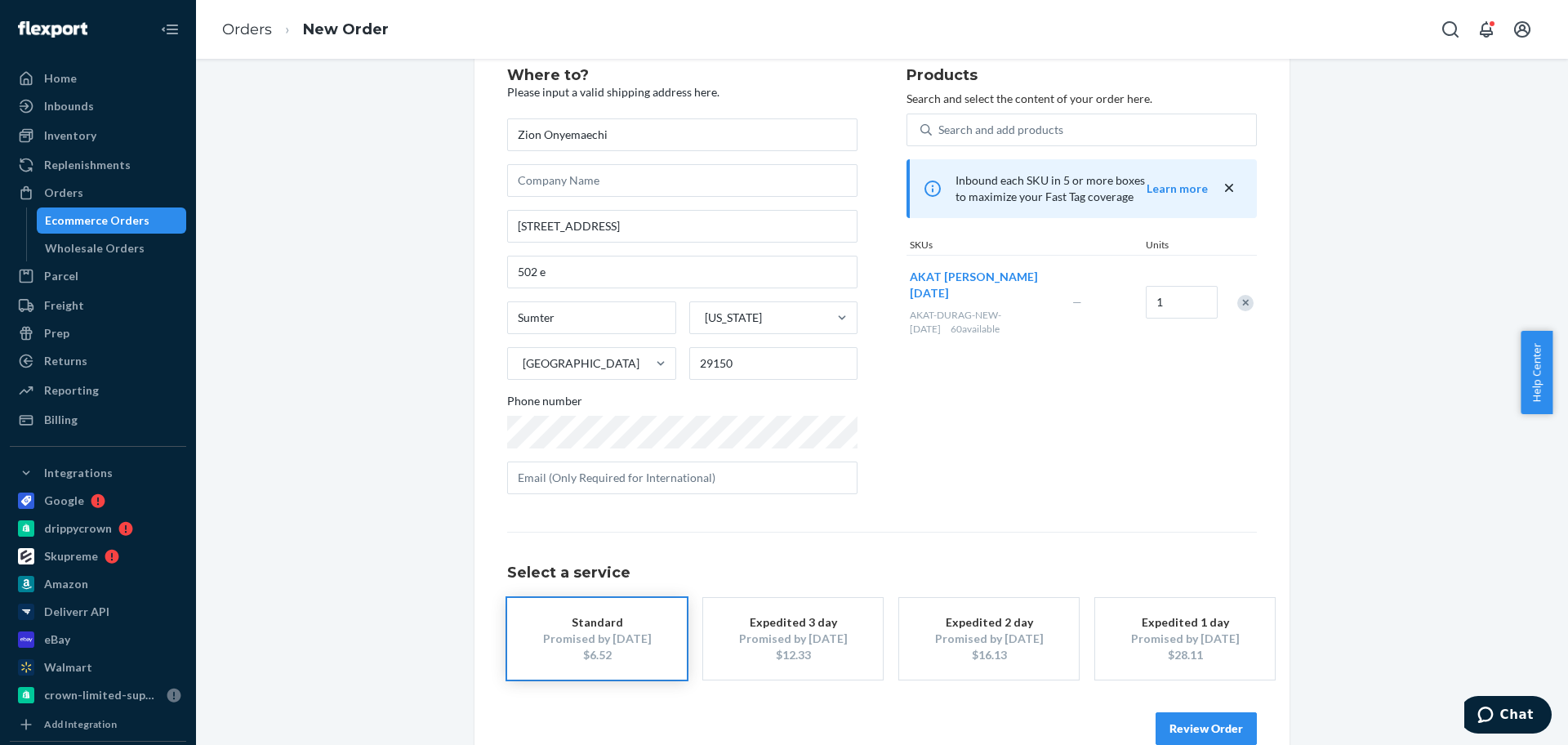
click at [1220, 718] on button "Review Order" at bounding box center [1206, 728] width 101 height 32
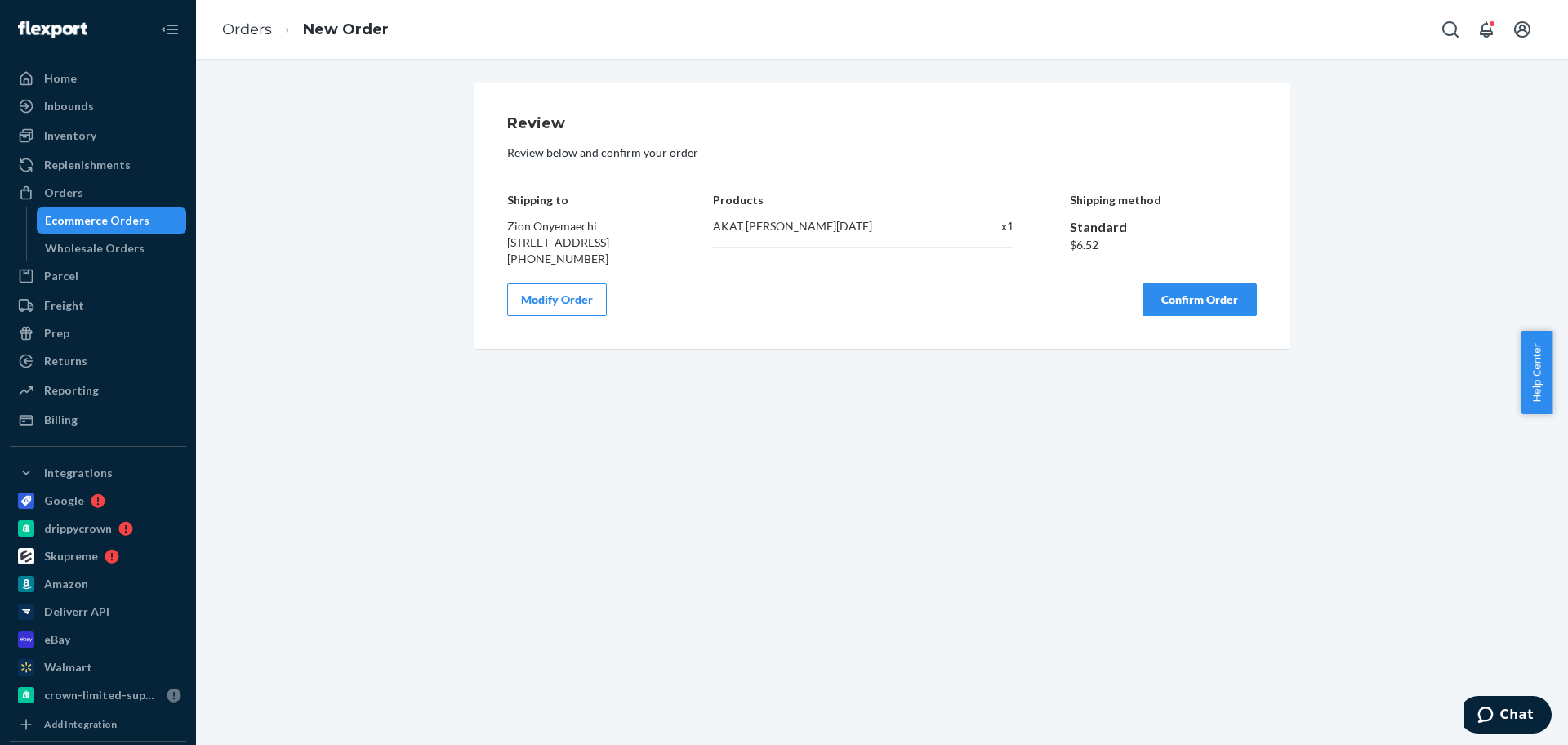
scroll to position [0, 0]
click at [1235, 316] on button "Confirm Order" at bounding box center [1199, 300] width 115 height 32
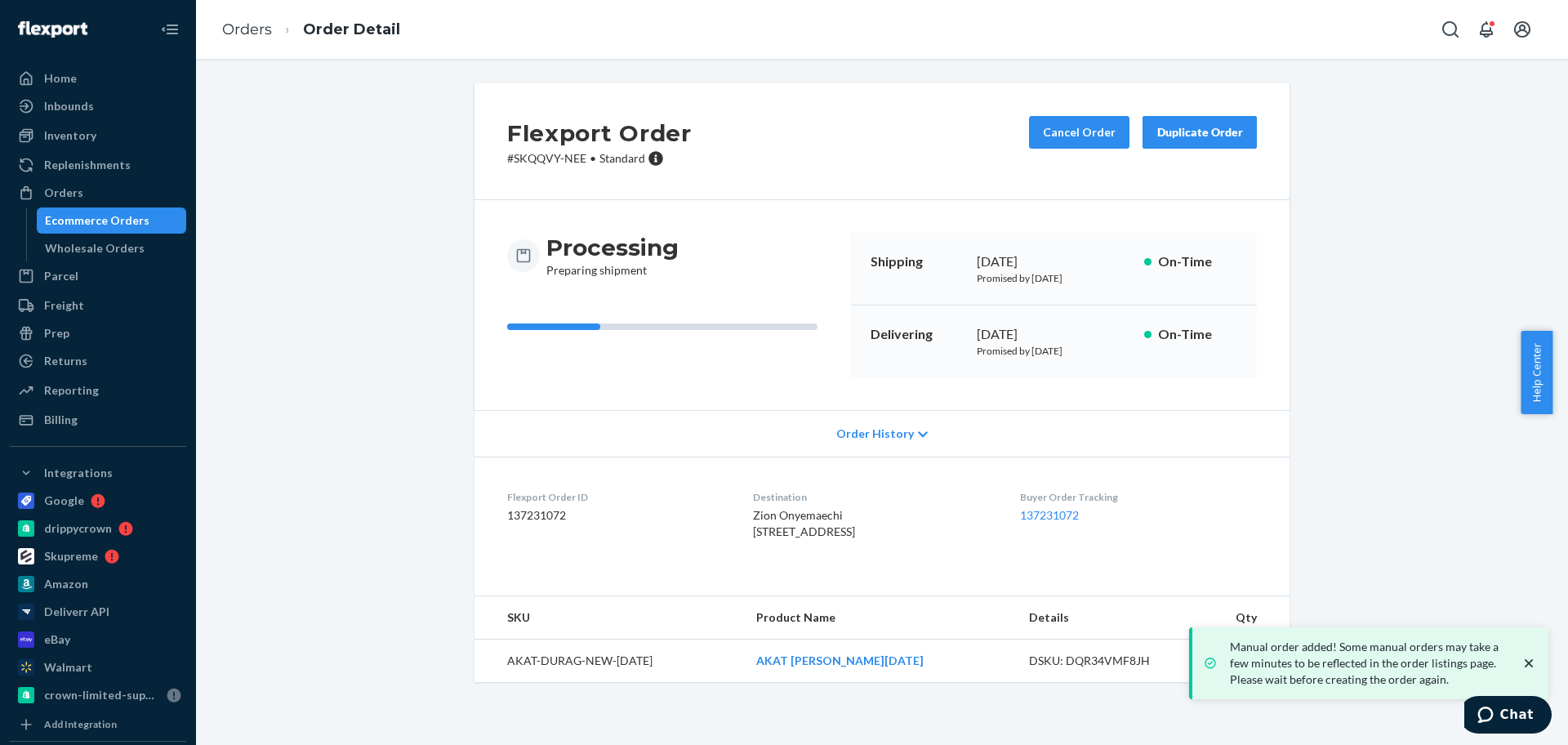
click at [101, 206] on div "Orders Ecommerce Orders Wholesale Orders" at bounding box center [98, 220] width 176 height 81
click at [101, 203] on div "Orders" at bounding box center [98, 192] width 173 height 23
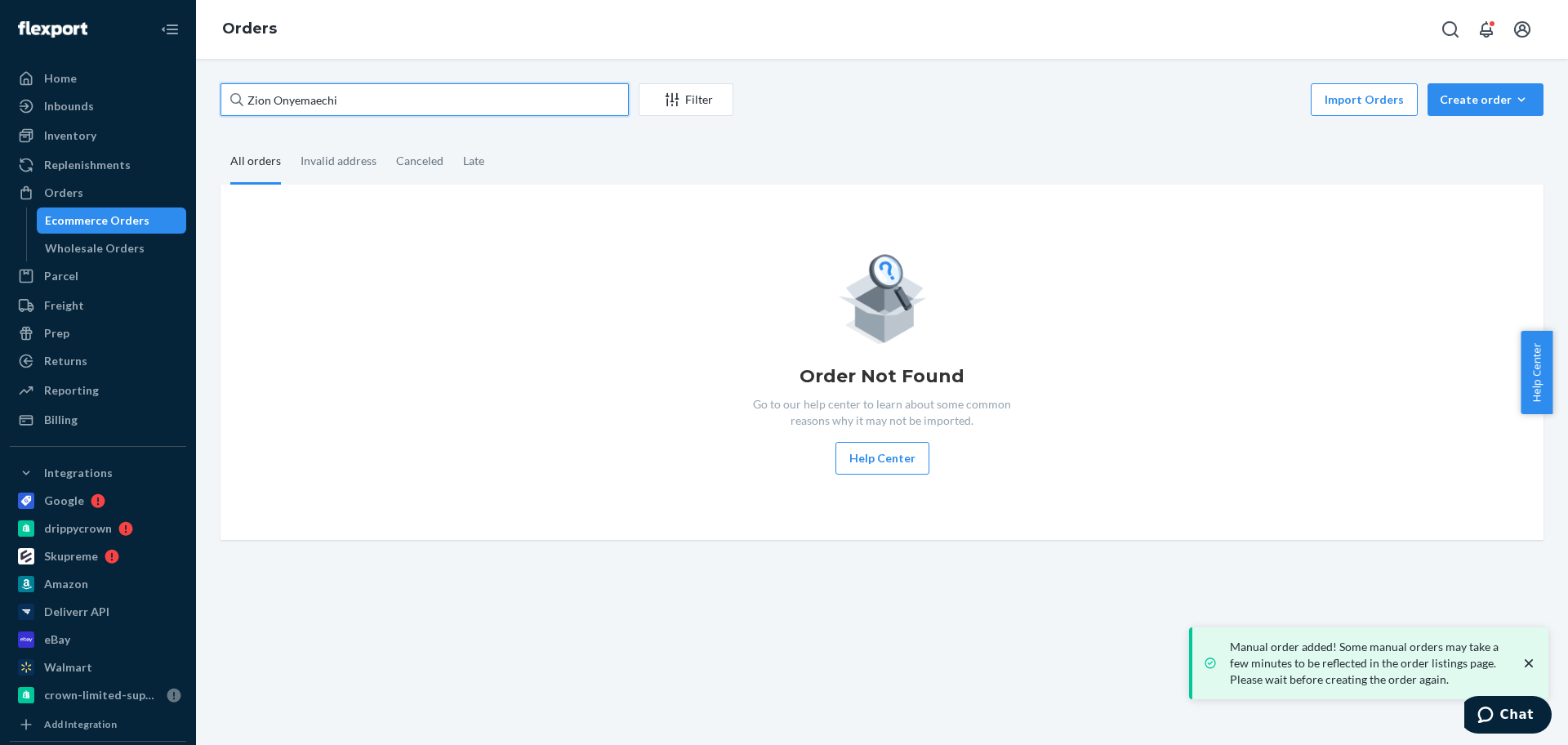
click at [432, 108] on input "Zion Onyemaechi" at bounding box center [424, 99] width 408 height 32
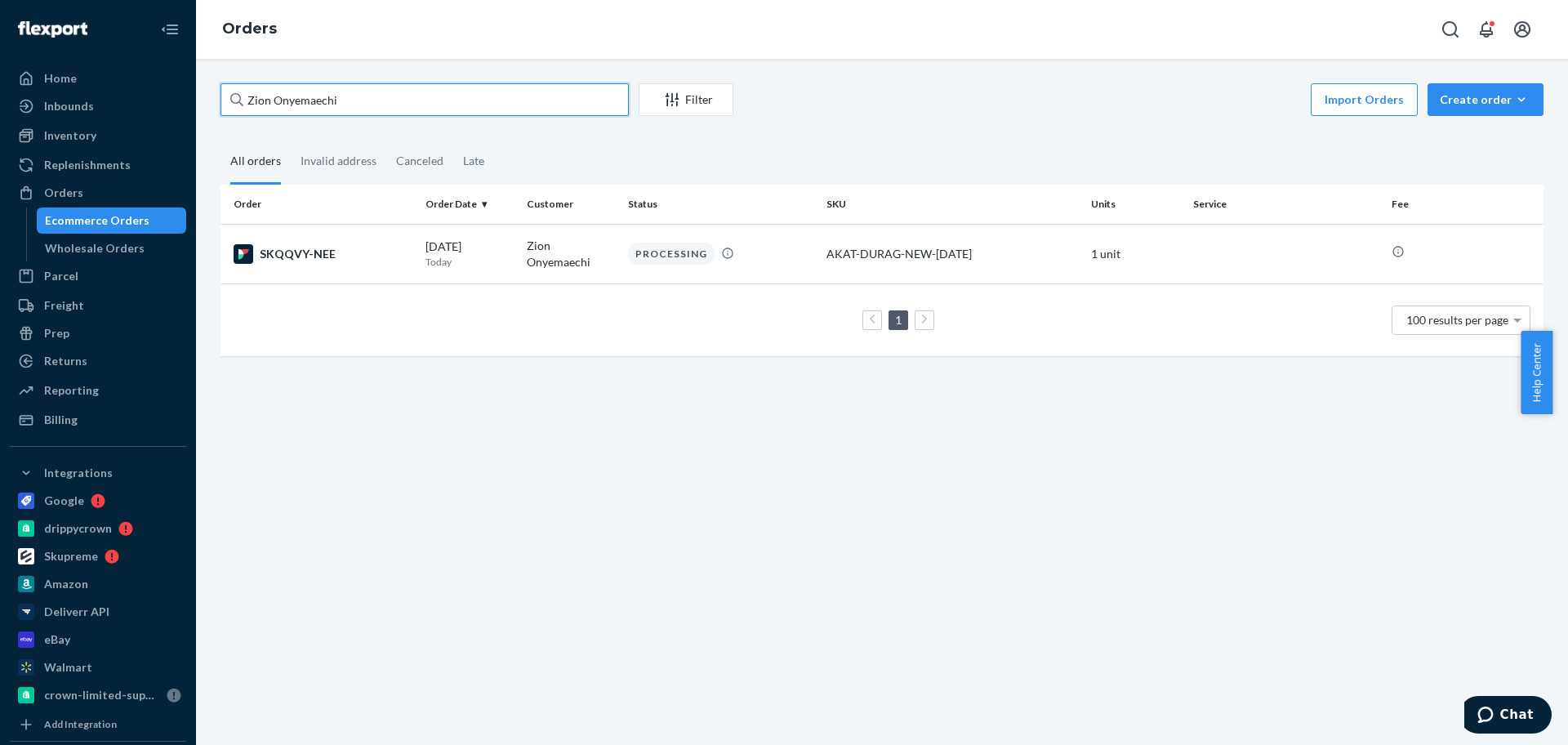
click at [432, 108] on input "Zion Onyemaechi" at bounding box center [424, 99] width 408 height 32
type input "south caroli"
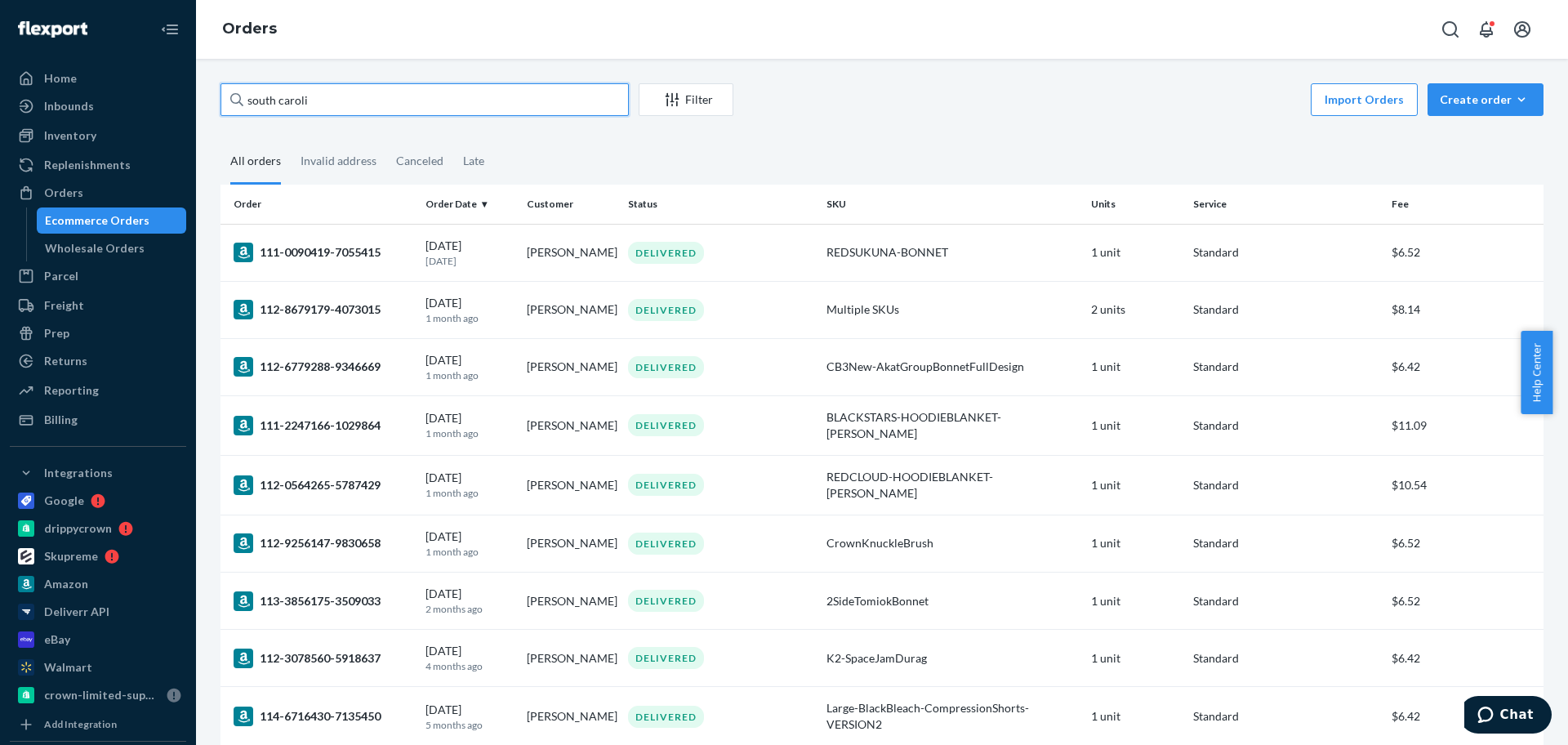
click at [396, 105] on input "south caroli" at bounding box center [424, 99] width 408 height 32
click at [395, 105] on input "south caroli" at bounding box center [424, 99] width 408 height 32
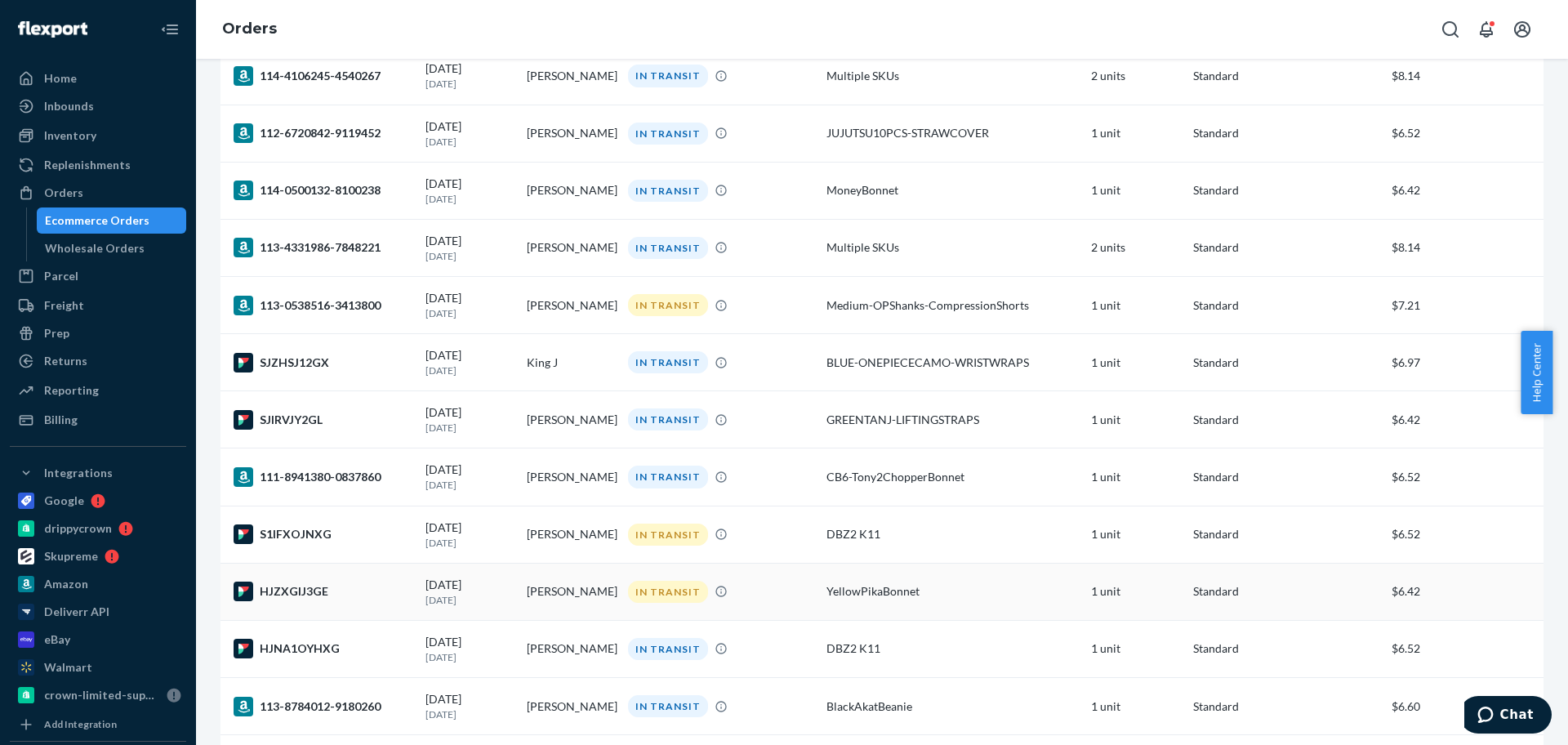
scroll to position [3370, 0]
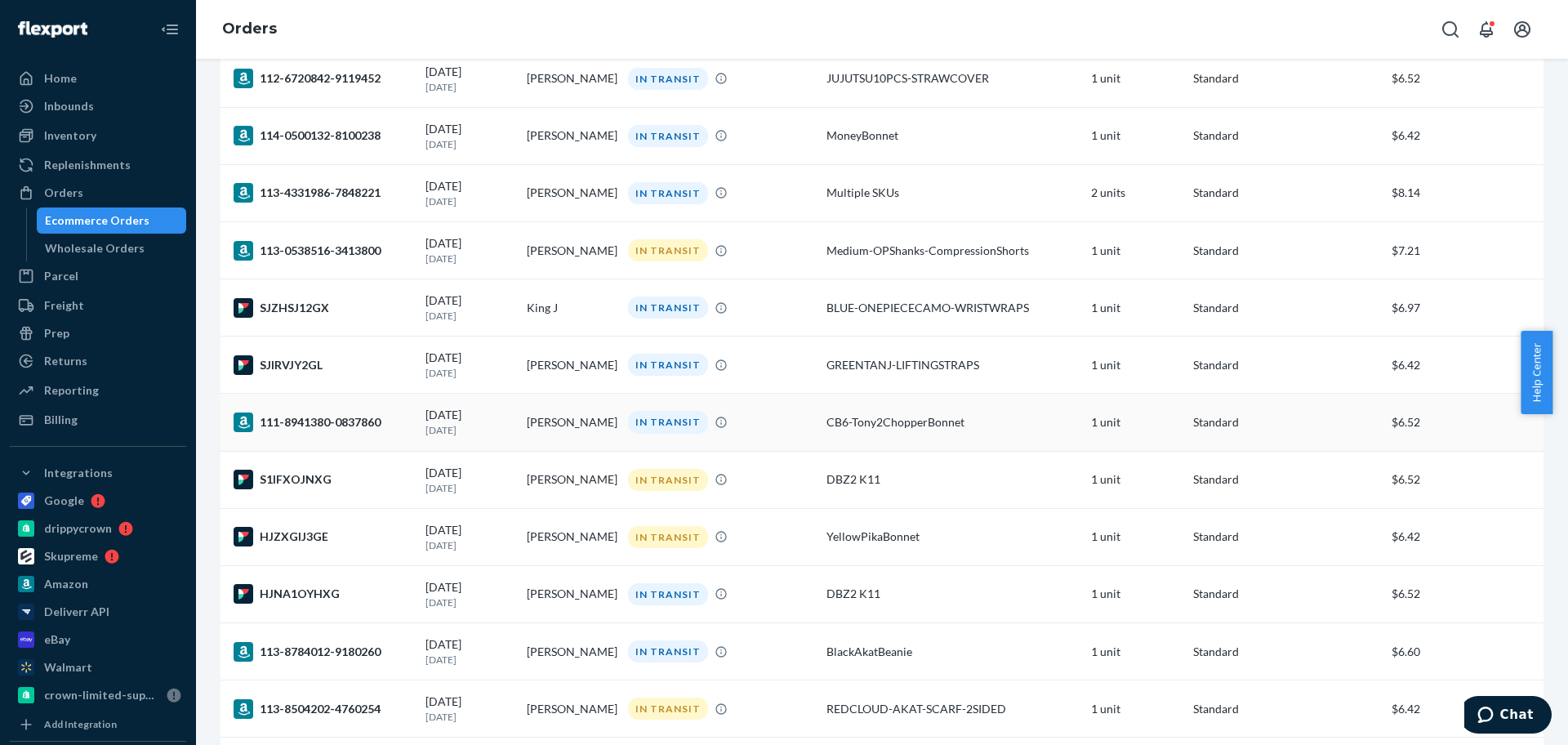
click at [474, 437] on p "[DATE]" at bounding box center [470, 430] width 88 height 14
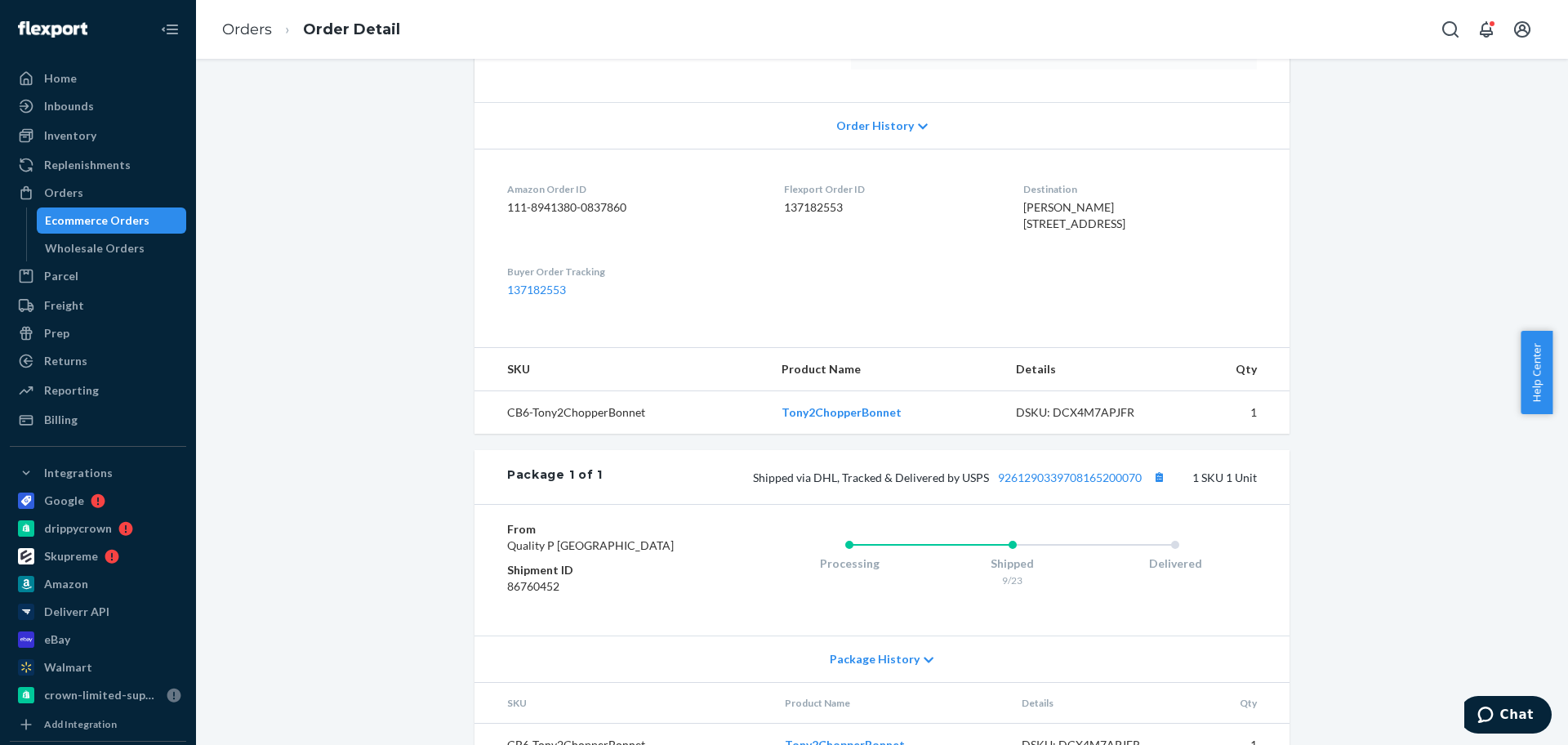
scroll to position [397, 0]
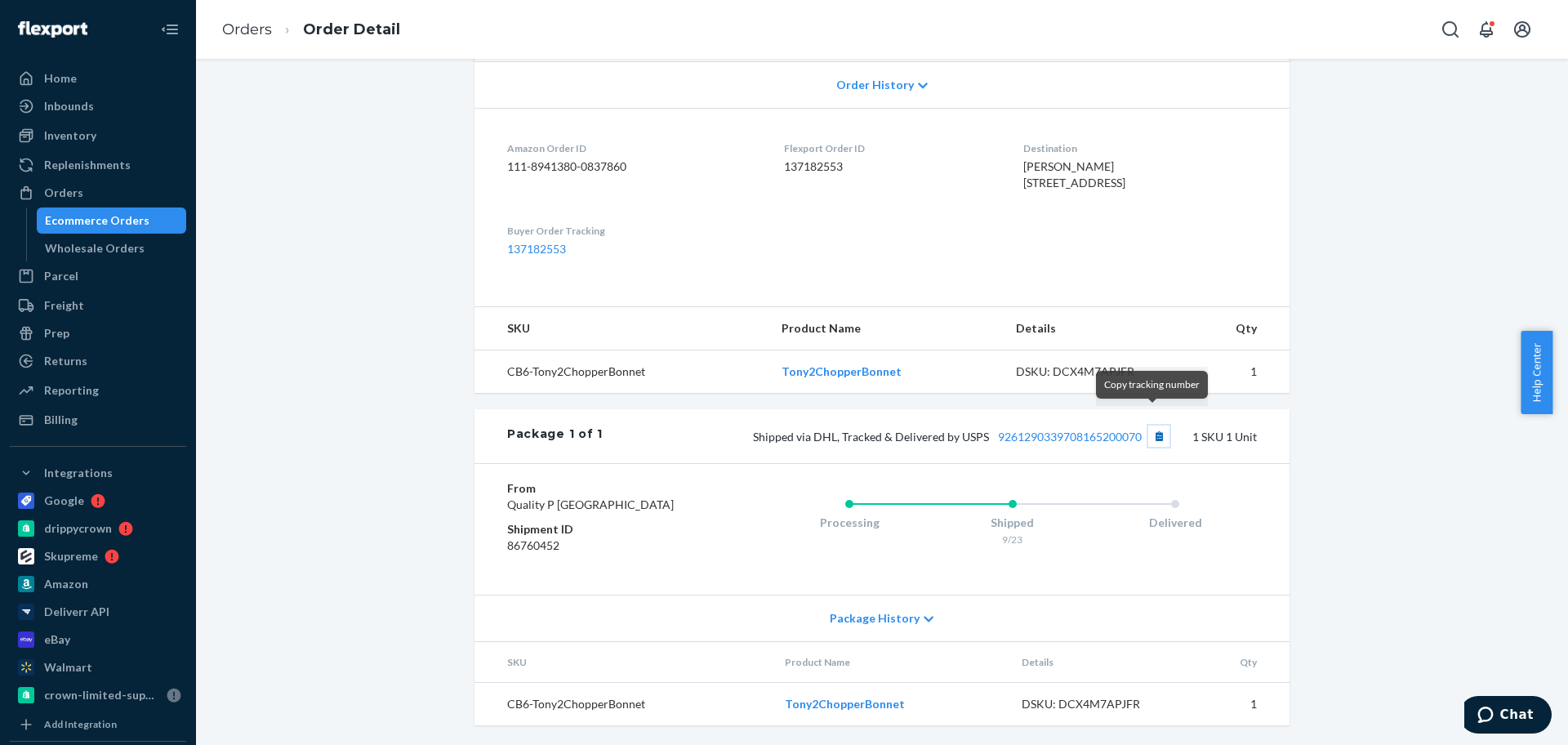
click at [1152, 426] on button "Copy tracking number" at bounding box center [1159, 437] width 22 height 22
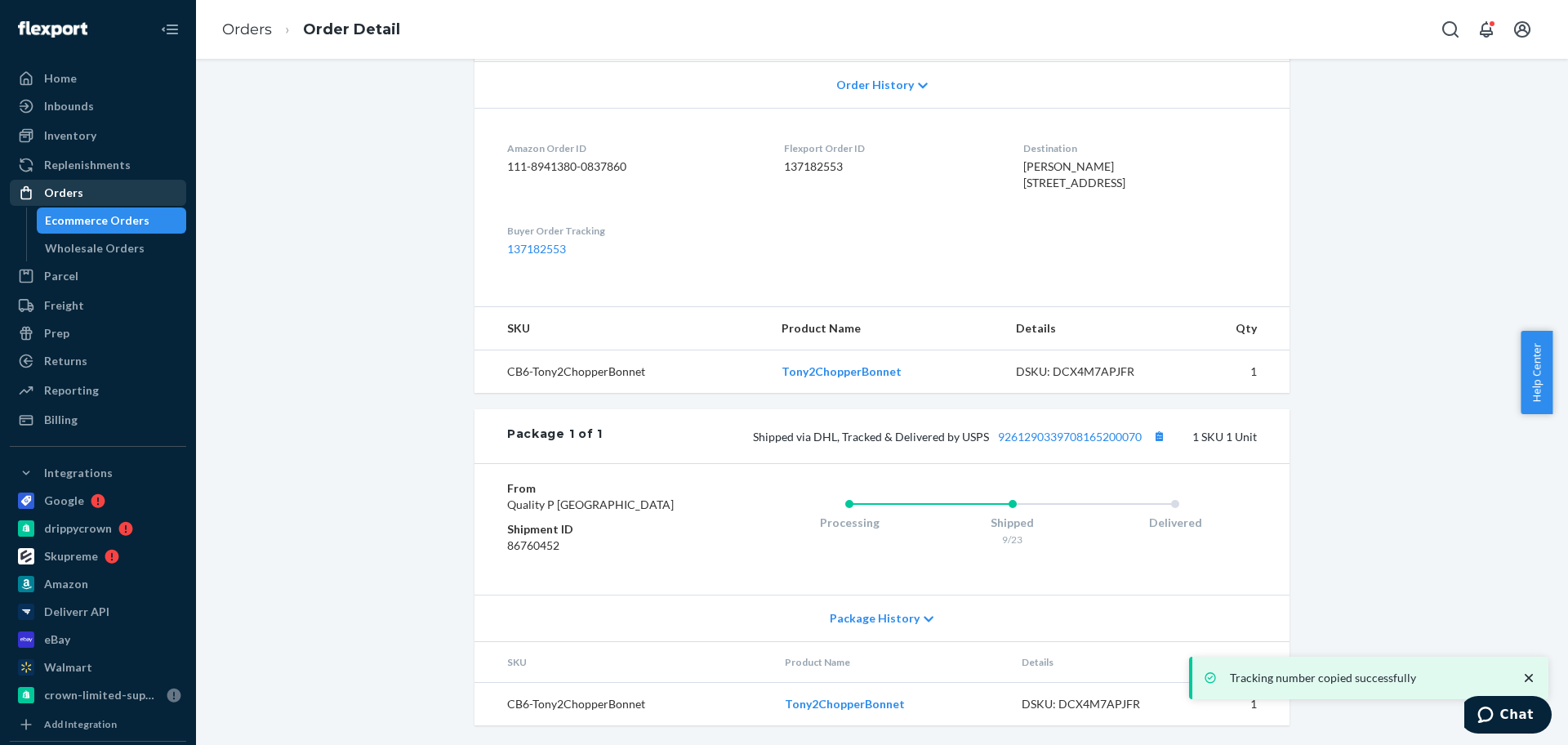
click at [136, 192] on div "Orders" at bounding box center [98, 192] width 173 height 23
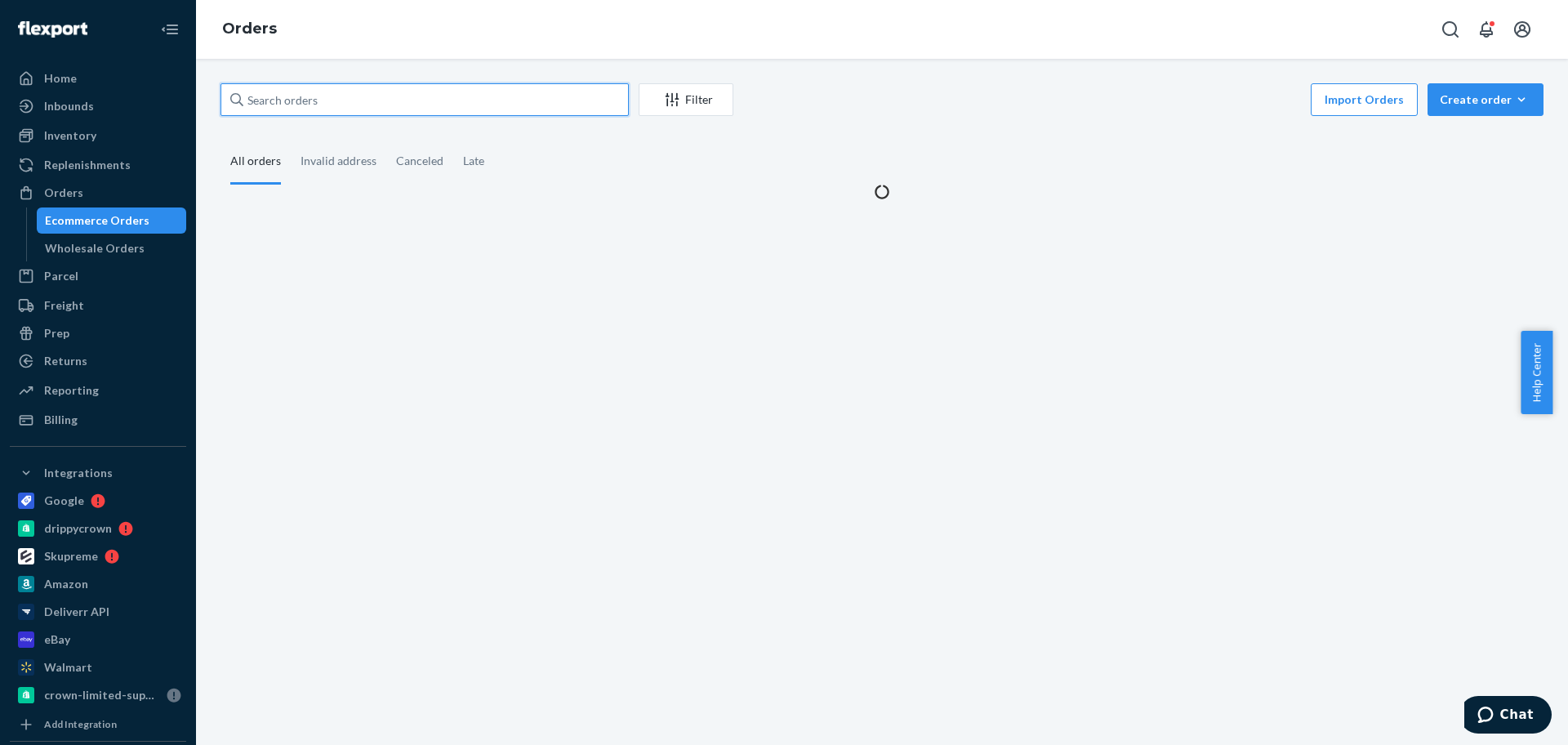
click at [333, 89] on input "text" at bounding box center [424, 99] width 408 height 32
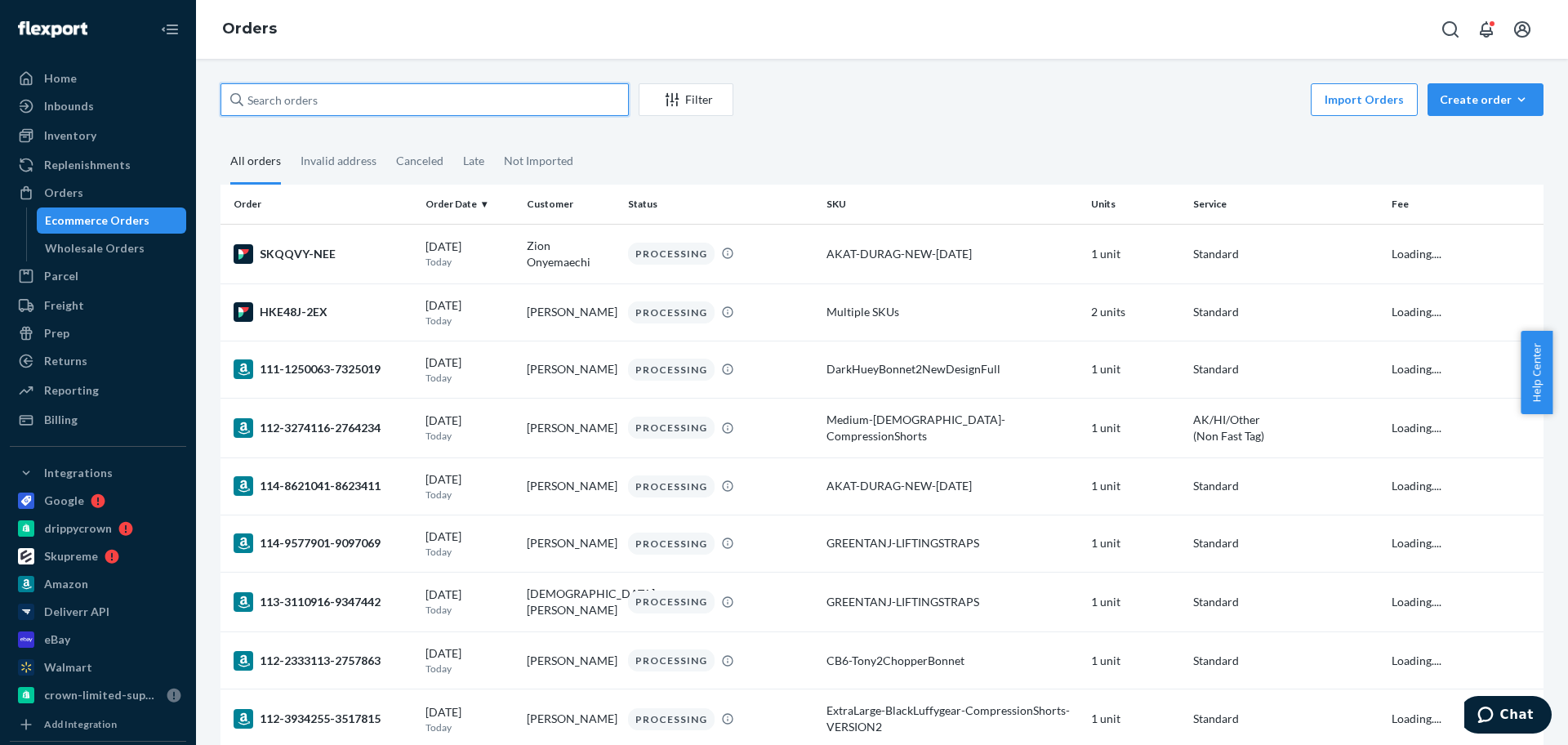
paste input "[PERSON_NAME]"
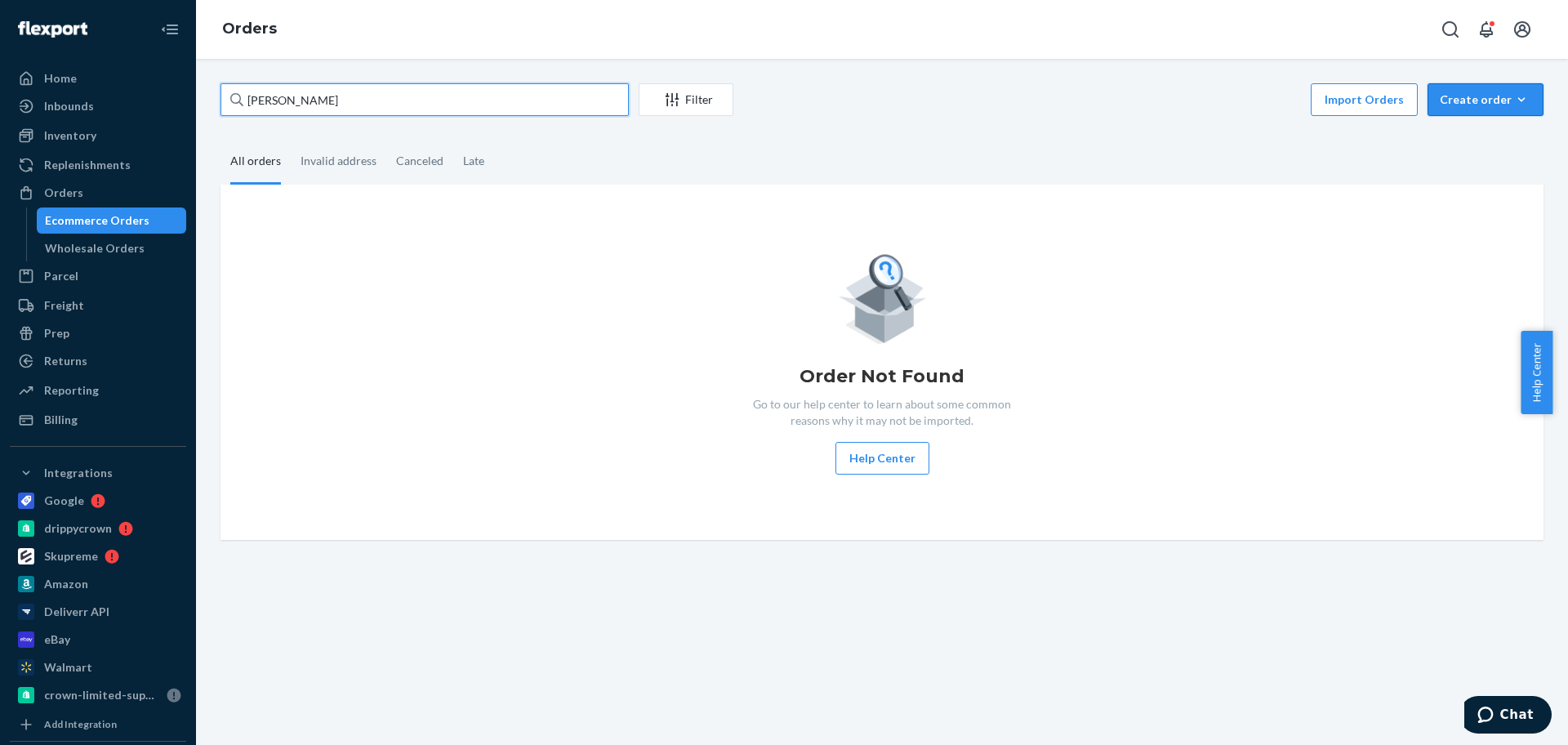
type input "[PERSON_NAME]"
click at [1482, 101] on div "Create order" at bounding box center [1485, 99] width 91 height 17
click at [1480, 124] on button "Ecommerce order" at bounding box center [1510, 139] width 157 height 35
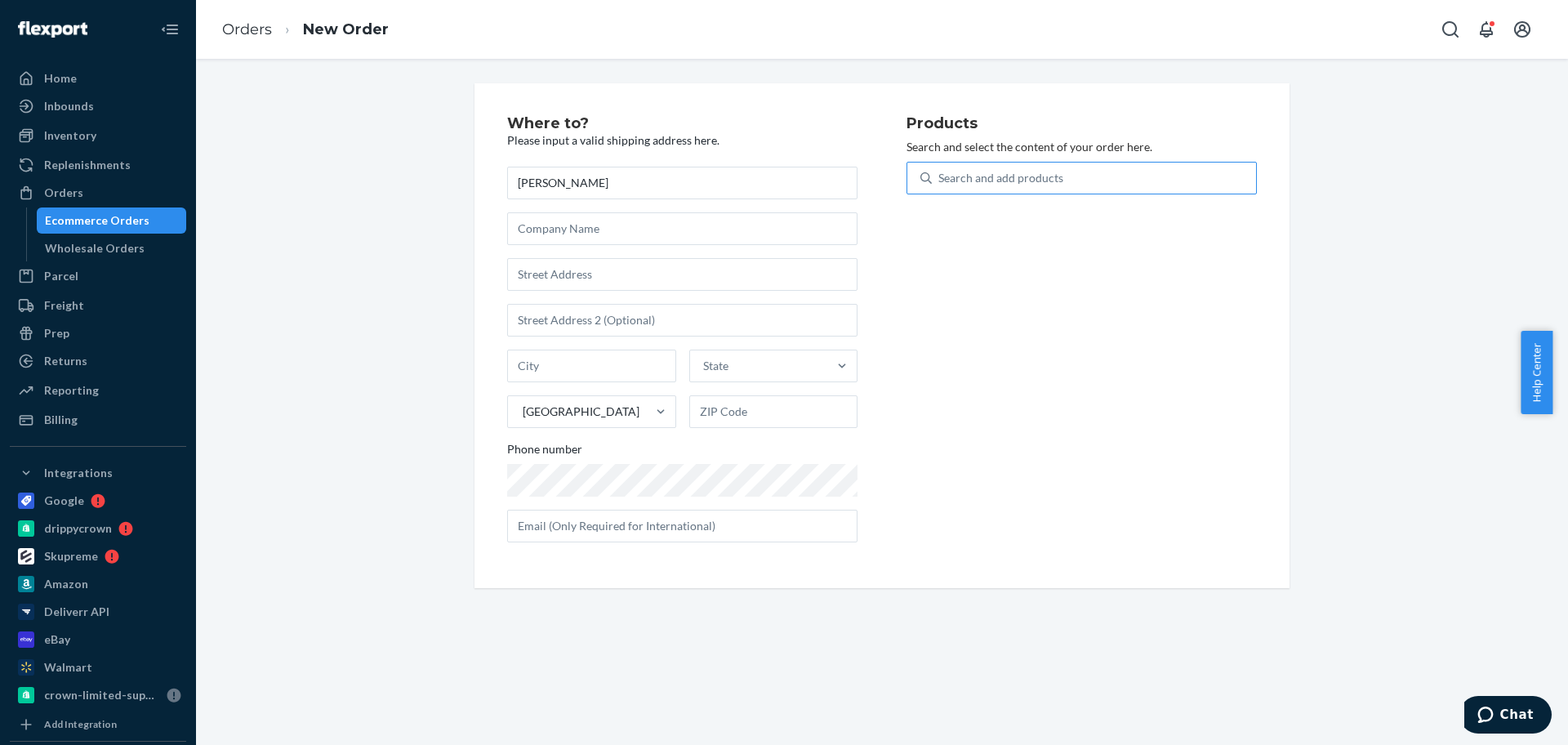
type input "[PERSON_NAME]"
click at [993, 179] on div "Search and add products" at bounding box center [1001, 178] width 125 height 17
click at [940, 179] on input "Search and add products" at bounding box center [940, 178] width 2 height 17
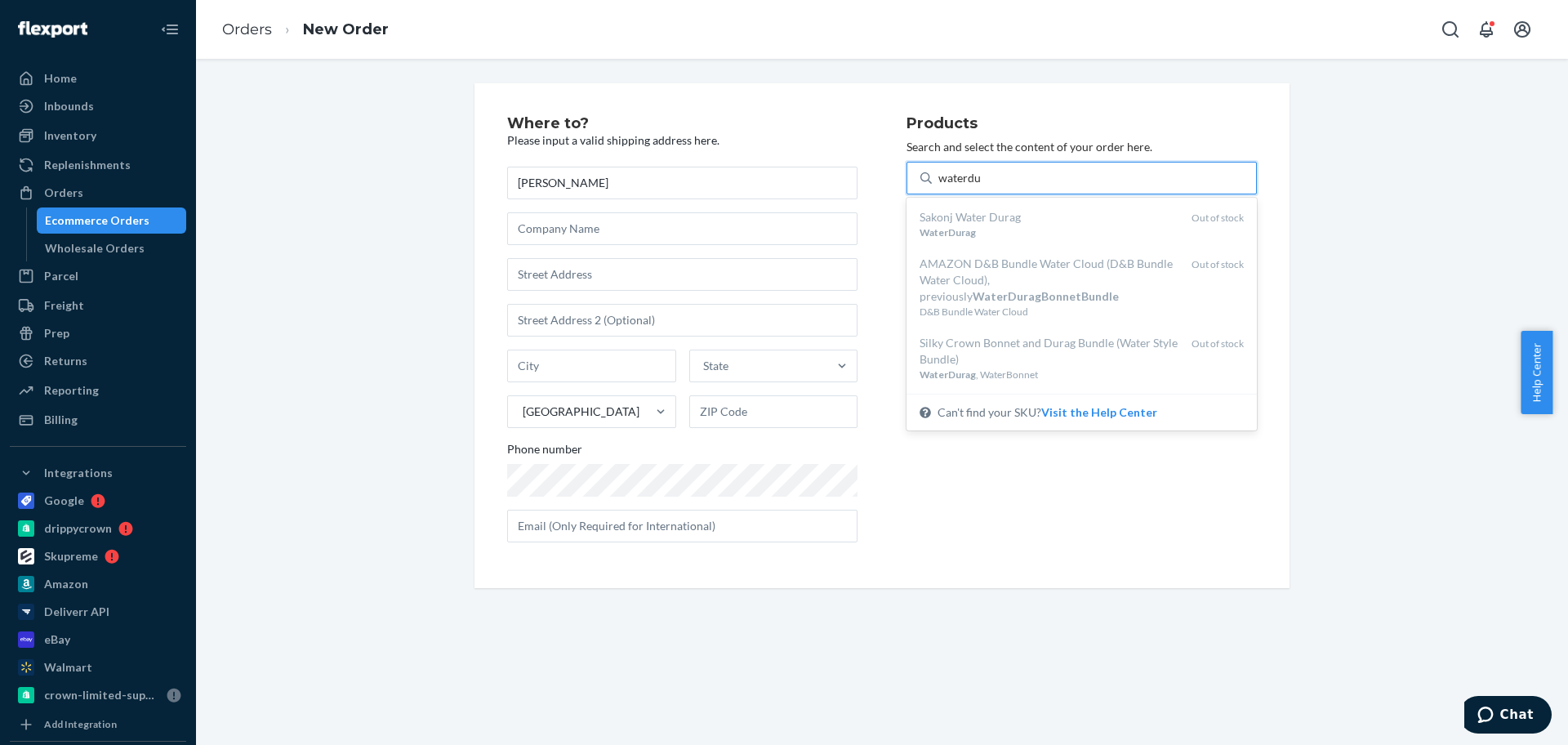
type input "waterdu"
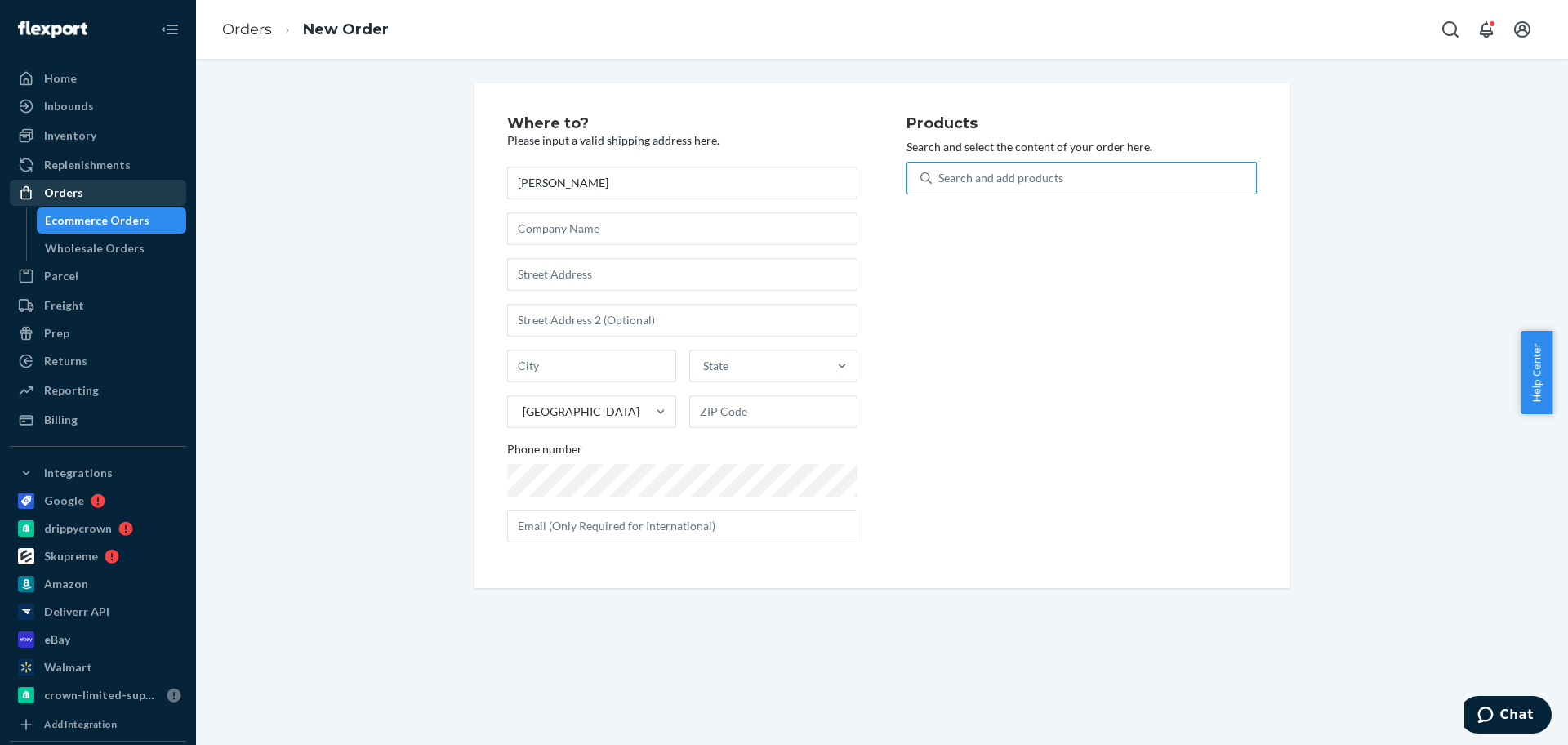
click at [103, 210] on div "Ecommerce Orders" at bounding box center [112, 220] width 147 height 23
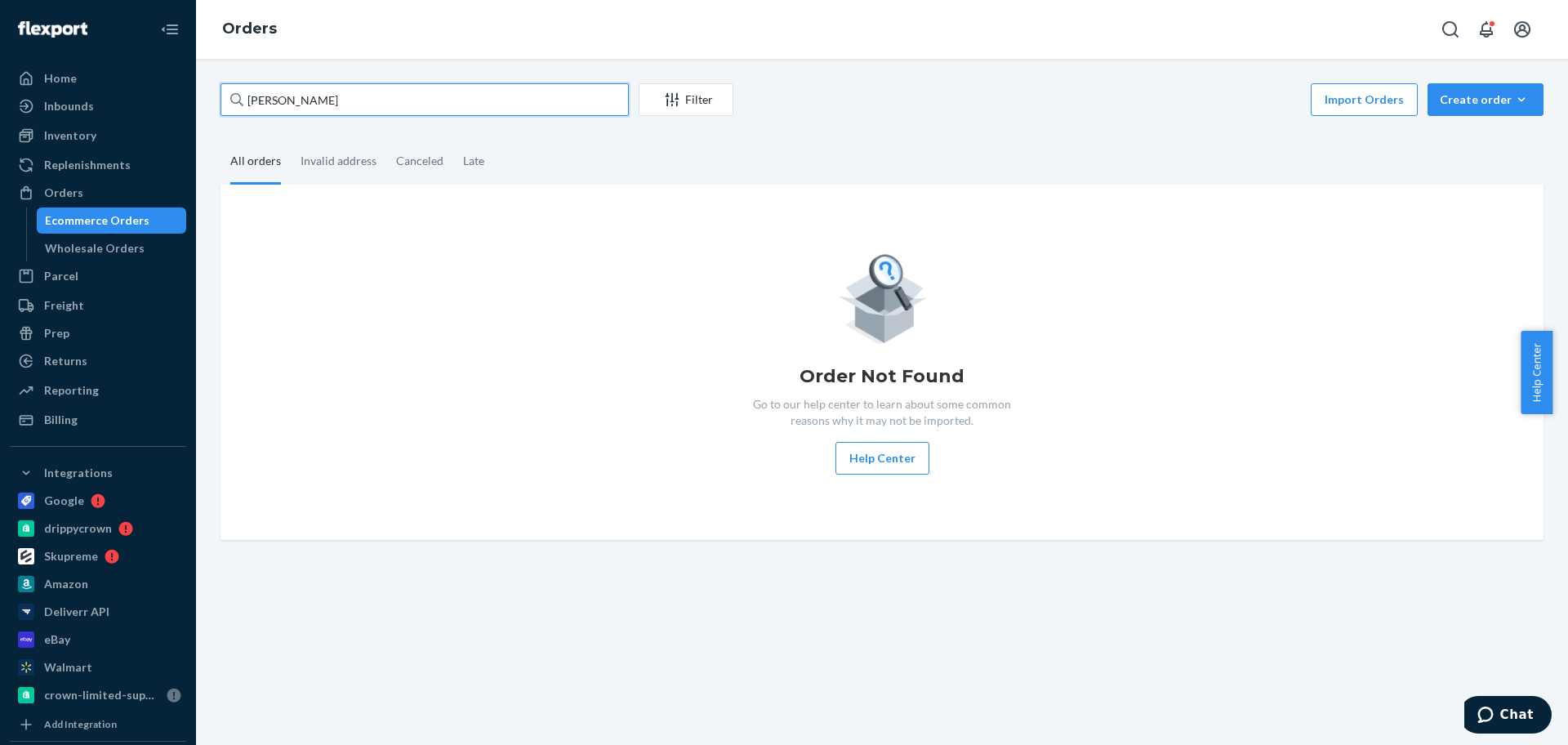
click at [324, 103] on input "[PERSON_NAME]" at bounding box center [424, 99] width 408 height 32
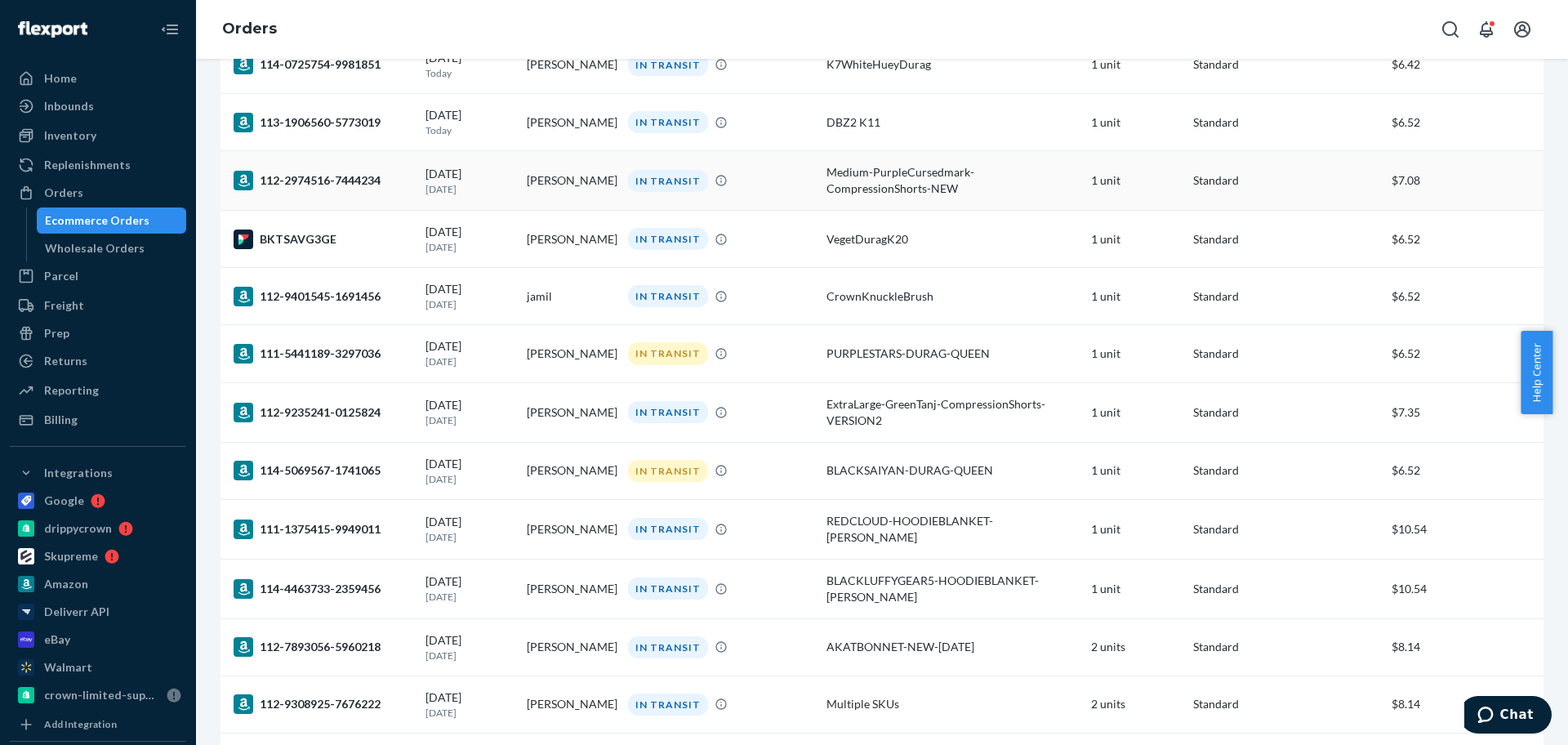
scroll to position [2552, 0]
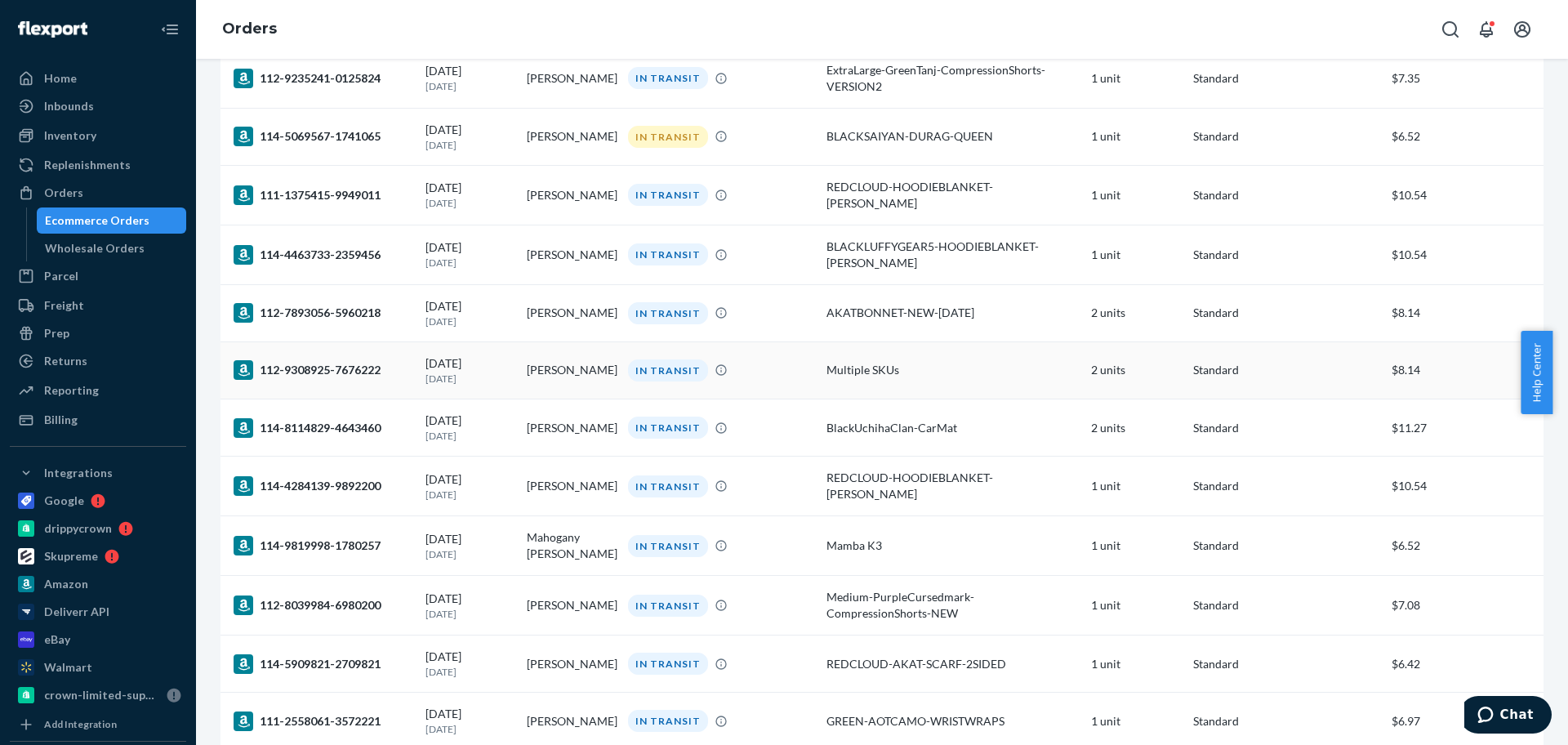
click at [520, 392] on td "[PERSON_NAME]" at bounding box center [570, 370] width 101 height 57
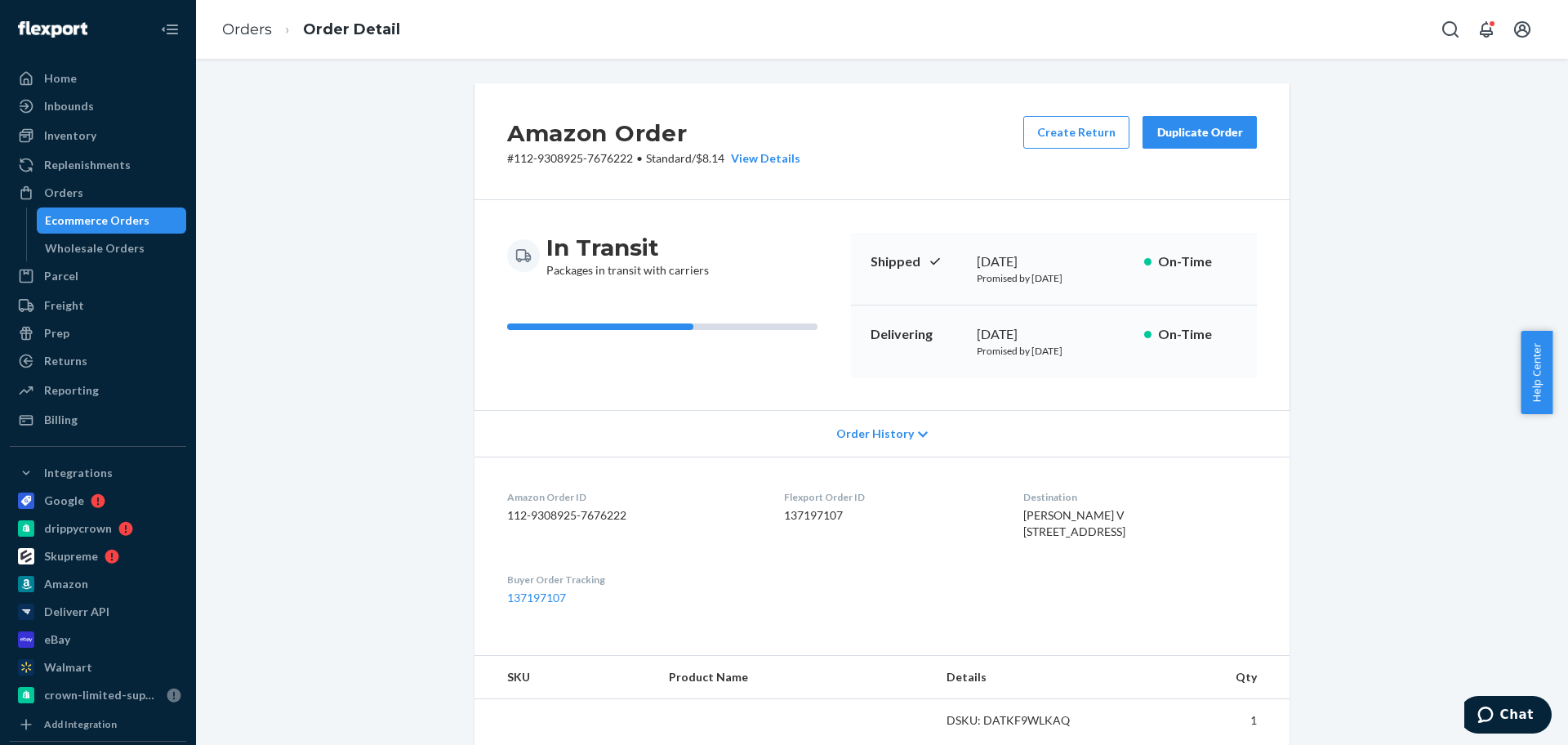
scroll to position [408, 0]
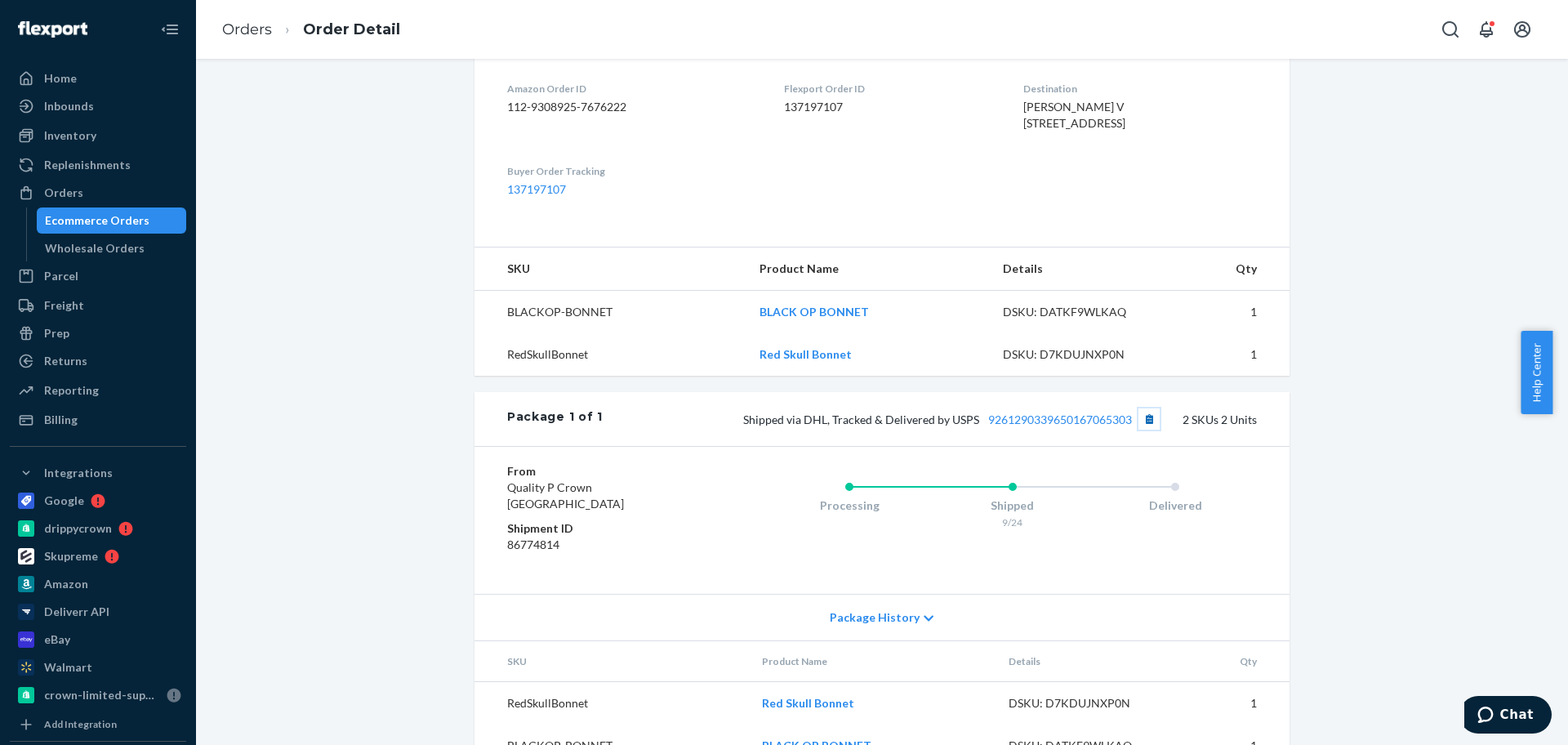
click at [1141, 430] on button "Copy tracking number" at bounding box center [1149, 419] width 22 height 22
